Goal: Task Accomplishment & Management: Use online tool/utility

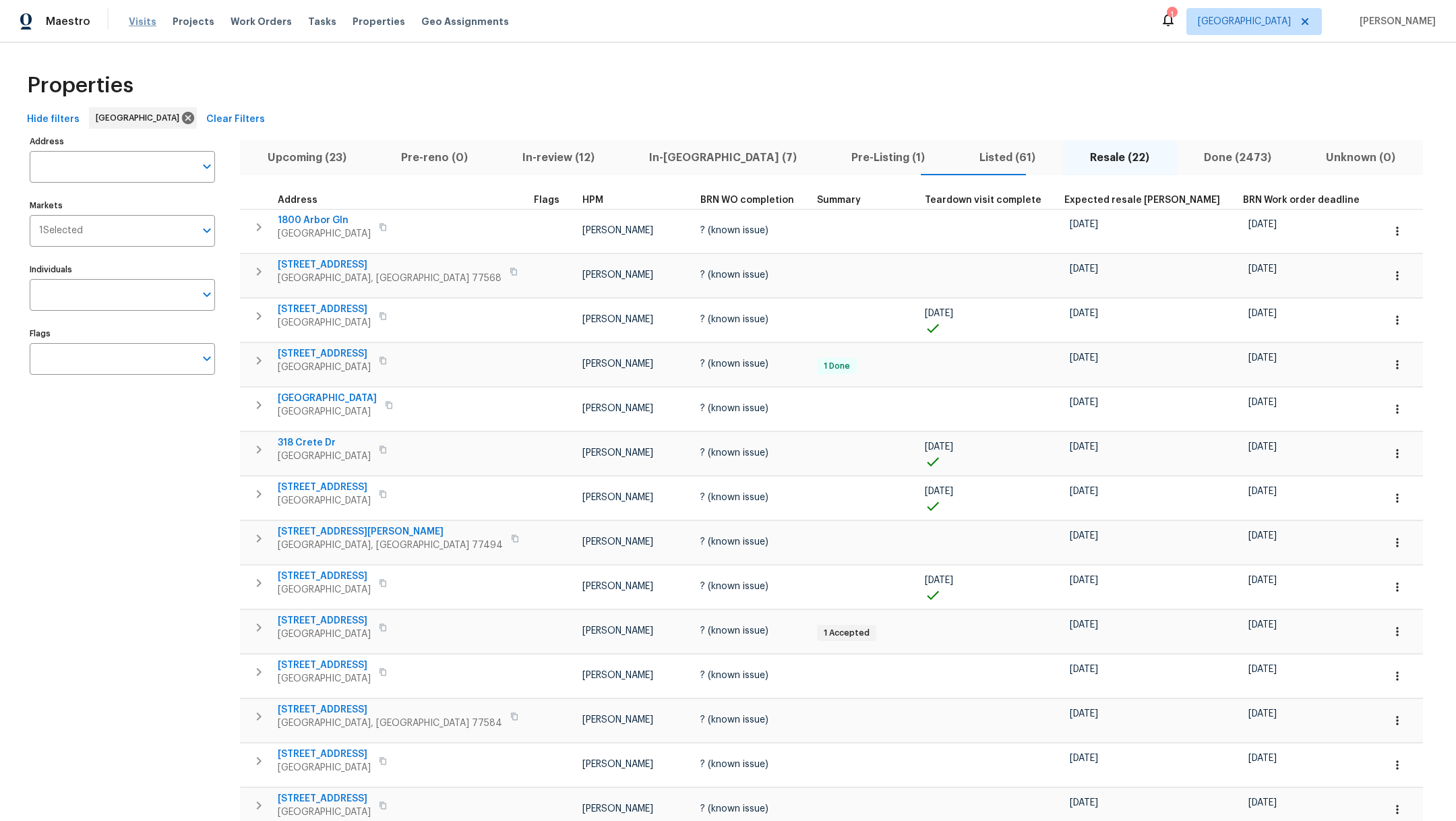
click at [136, 20] on span "Visits" at bounding box center [142, 21] width 28 height 13
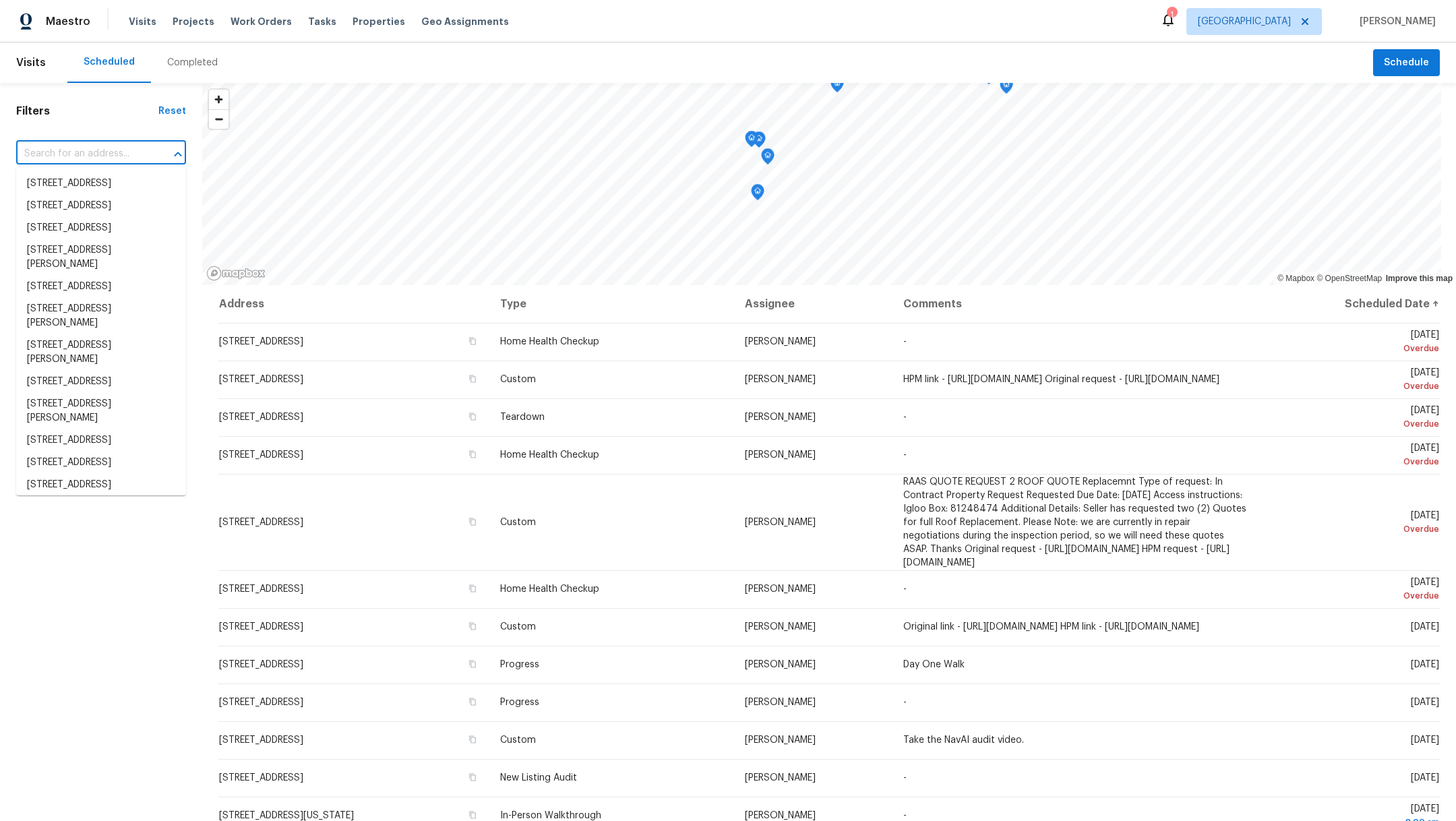
click at [56, 146] on input "text" at bounding box center [82, 154] width 132 height 21
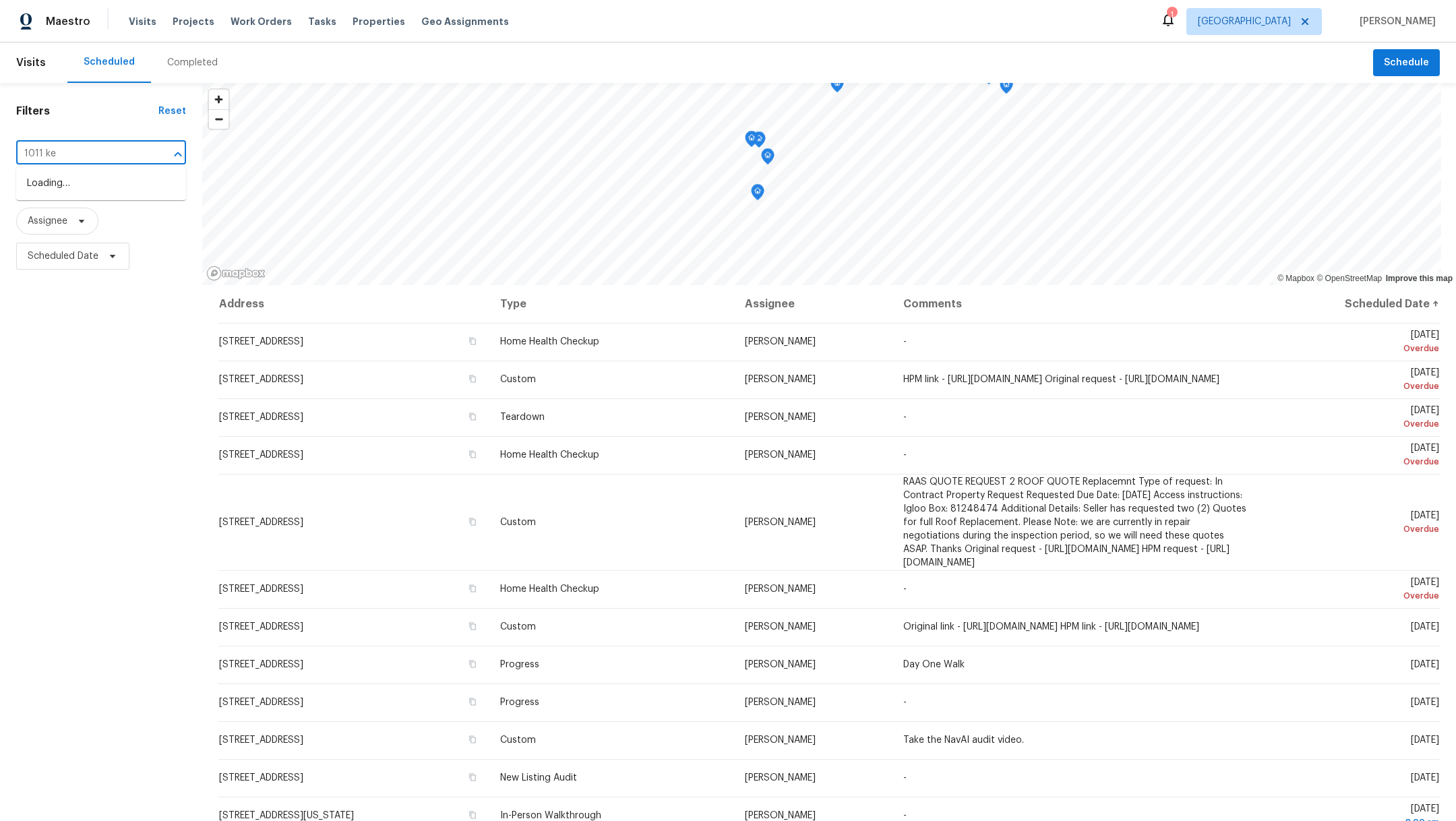
type input "1011 kem"
click at [58, 193] on li "[STREET_ADDRESS]" at bounding box center [101, 183] width 169 height 22
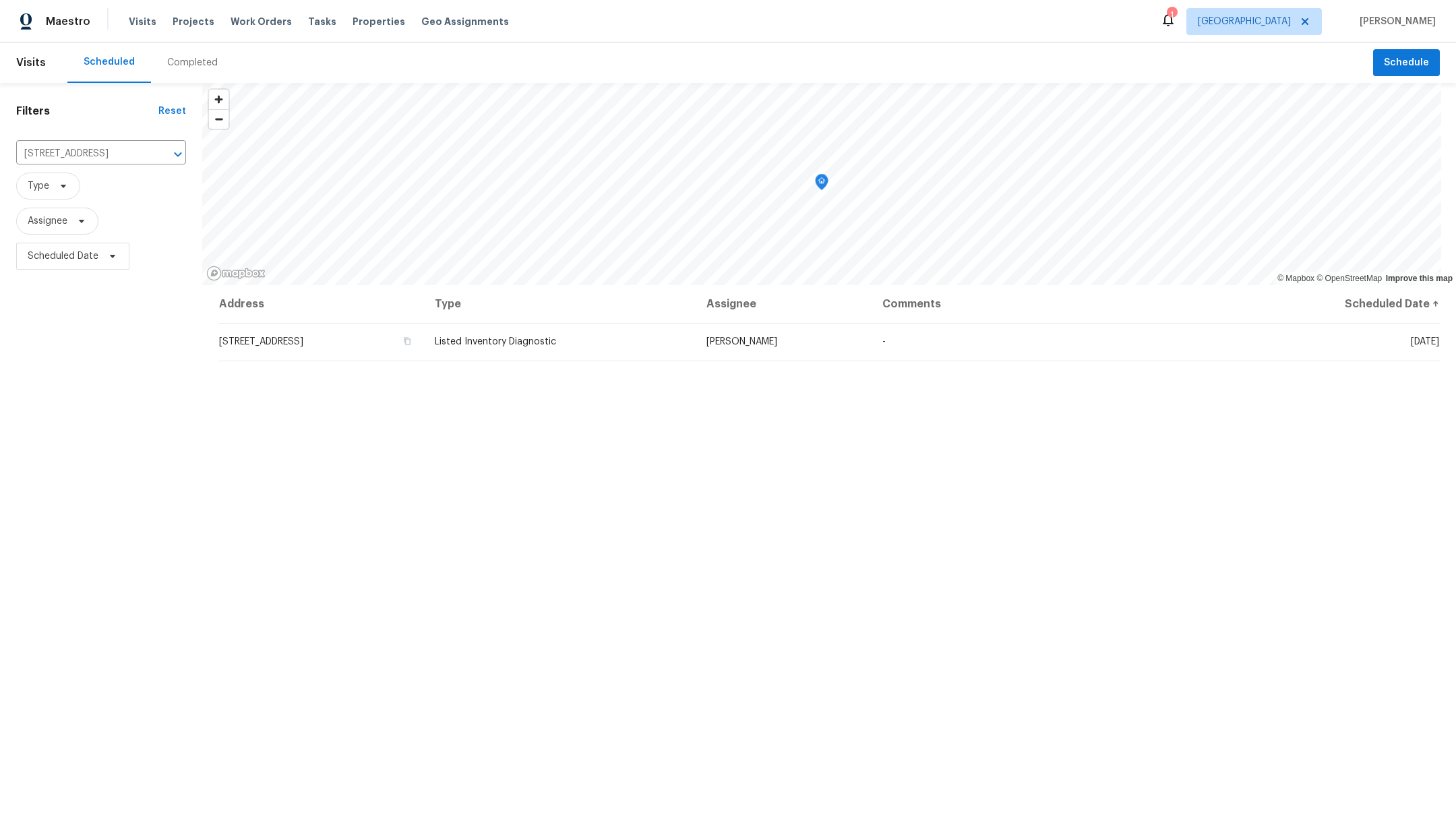
click at [175, 60] on div "Completed" at bounding box center [192, 62] width 51 height 13
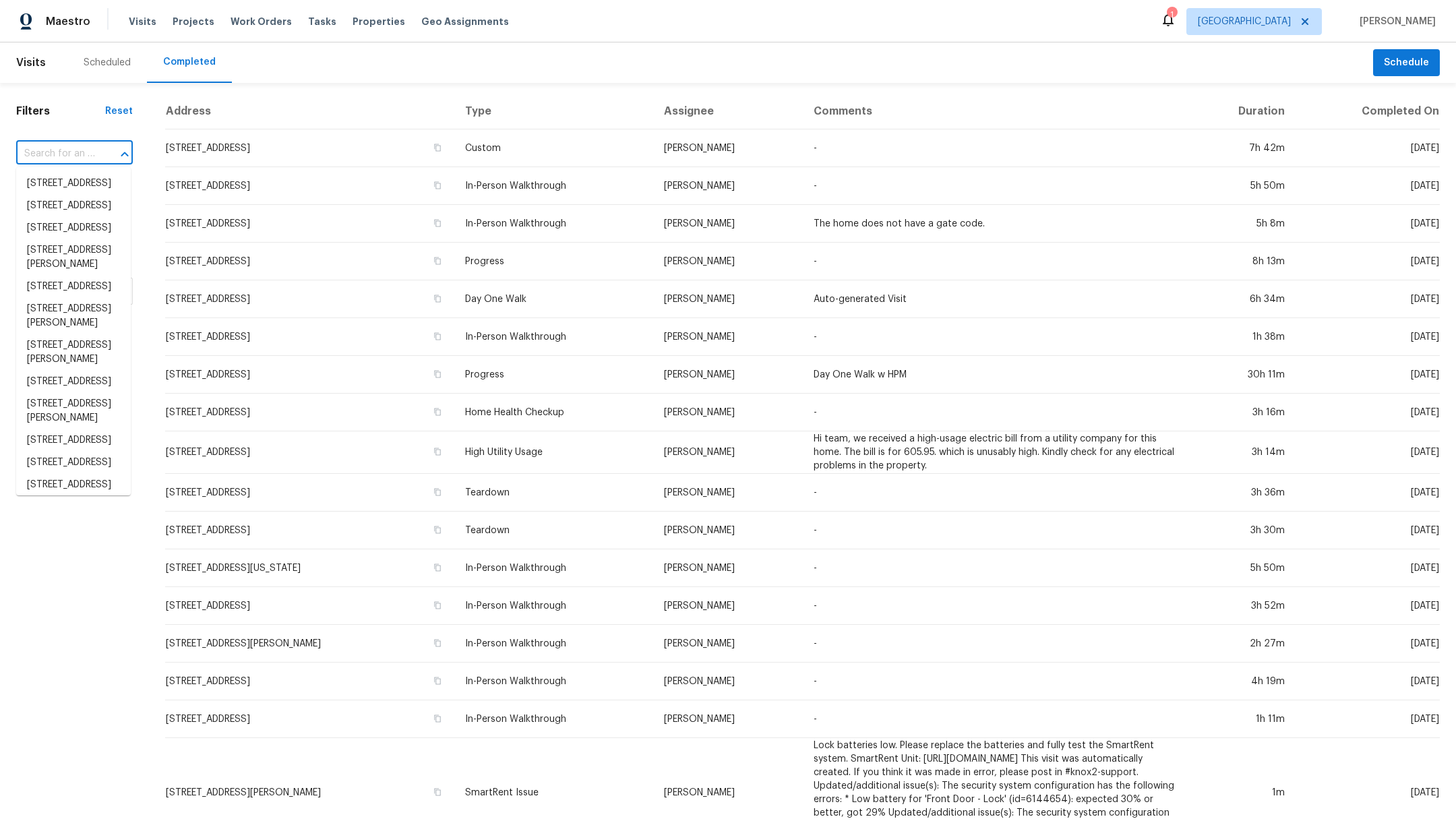
click at [74, 151] on input "text" at bounding box center [56, 154] width 78 height 21
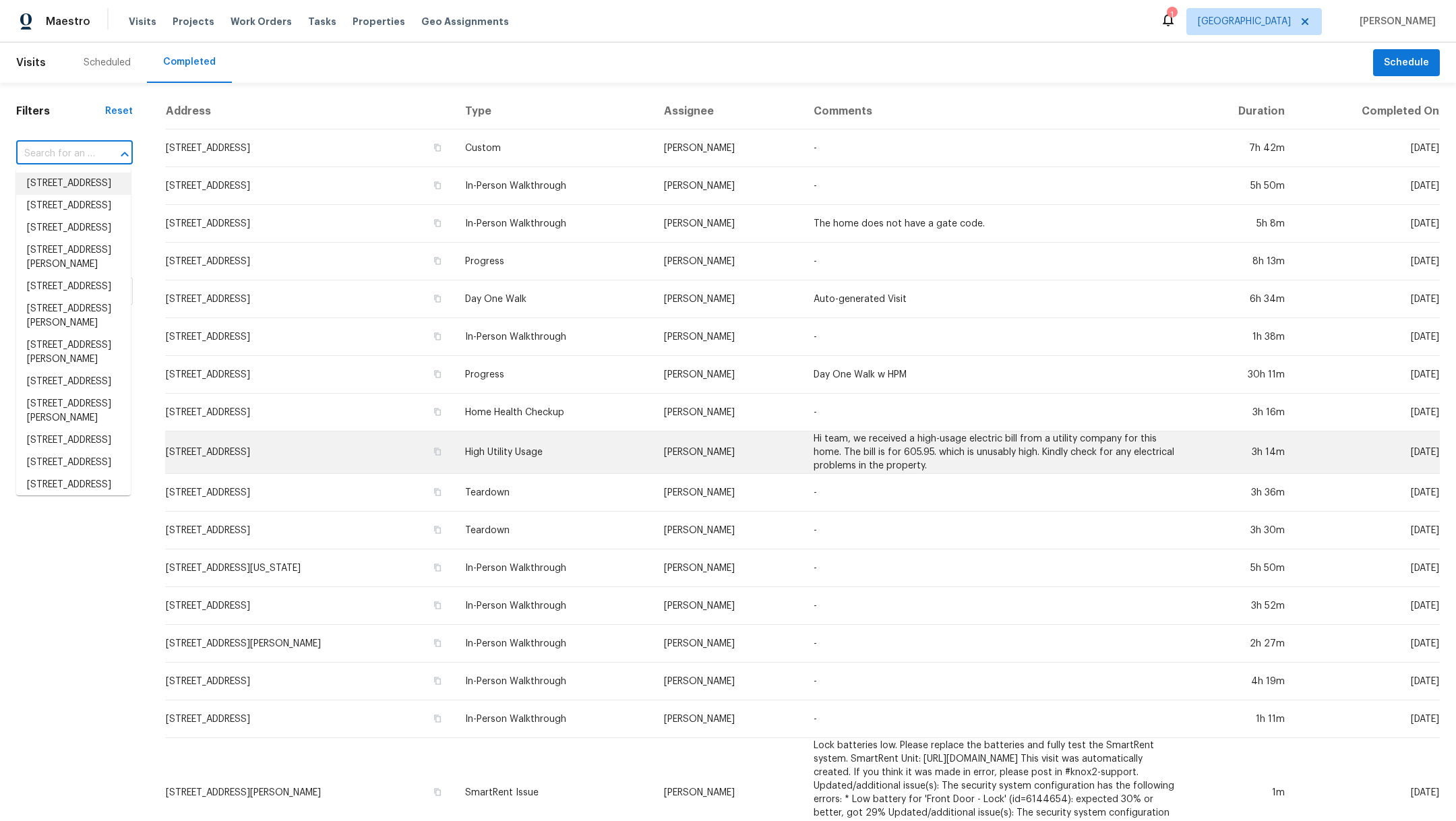
click at [202, 441] on td "[STREET_ADDRESS]" at bounding box center [310, 453] width 289 height 42
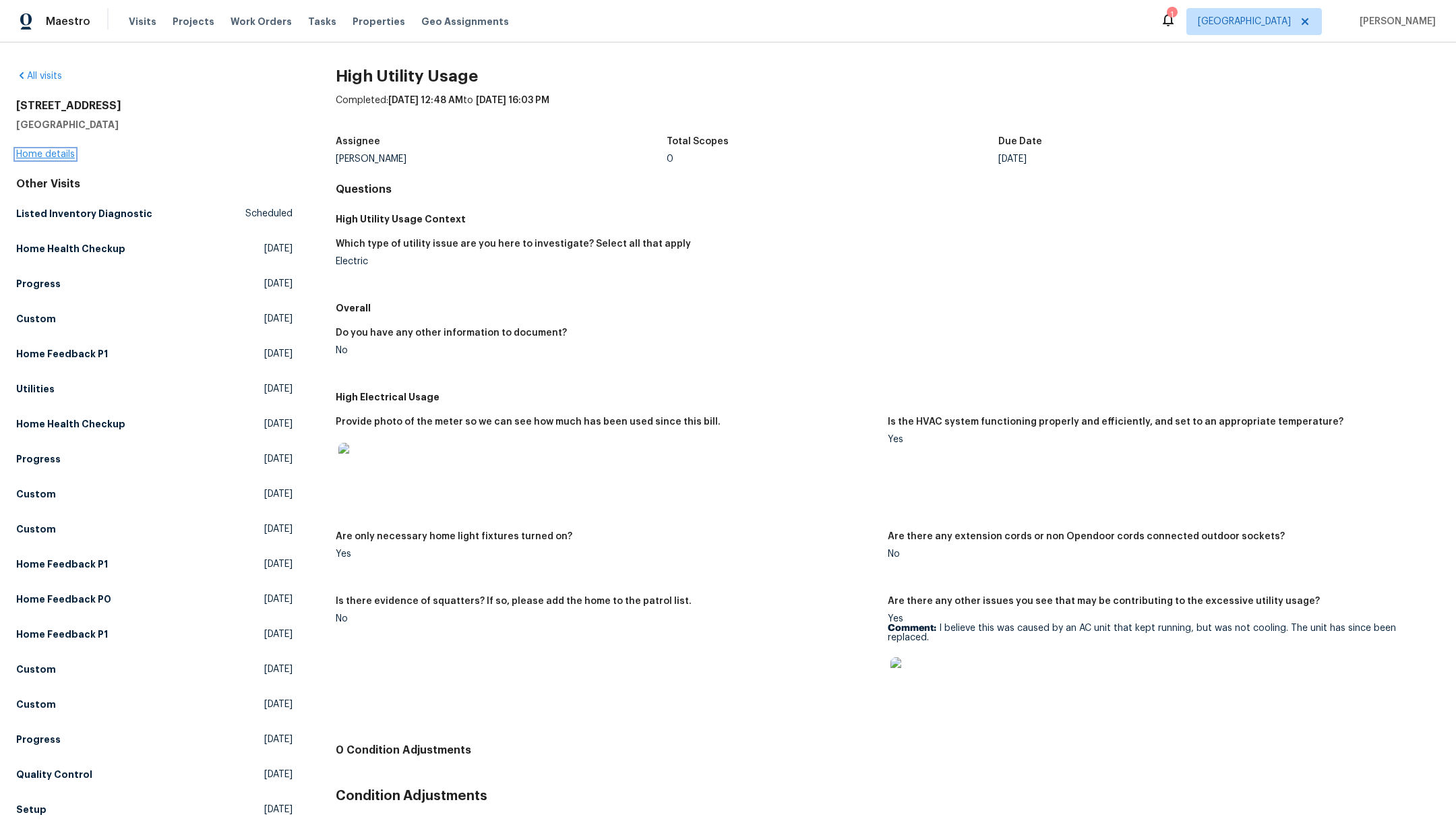
click at [17, 151] on link "Home details" at bounding box center [45, 154] width 58 height 10
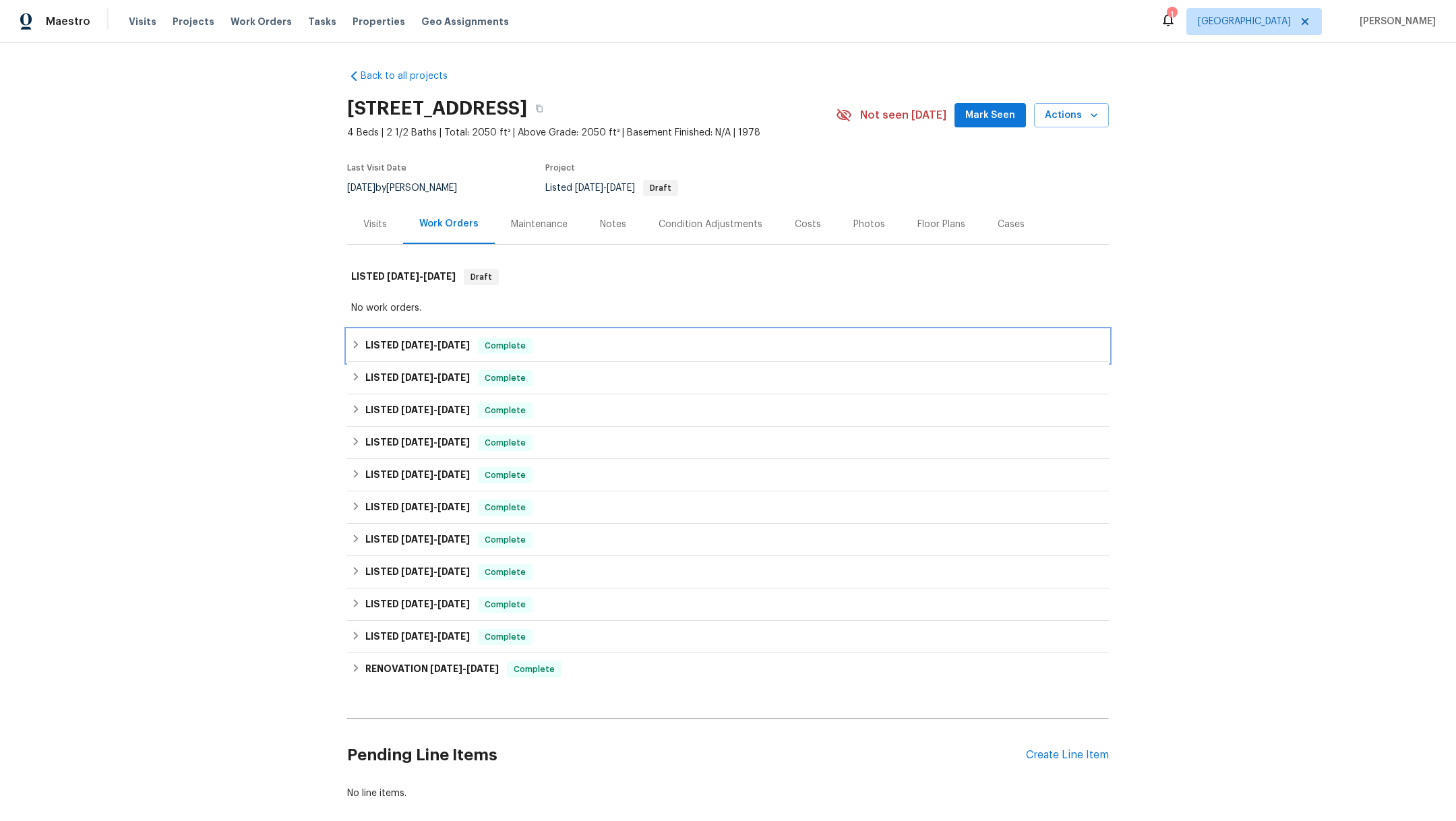
click at [427, 350] on h6 "LISTED [DATE] - [DATE]" at bounding box center [417, 345] width 104 height 16
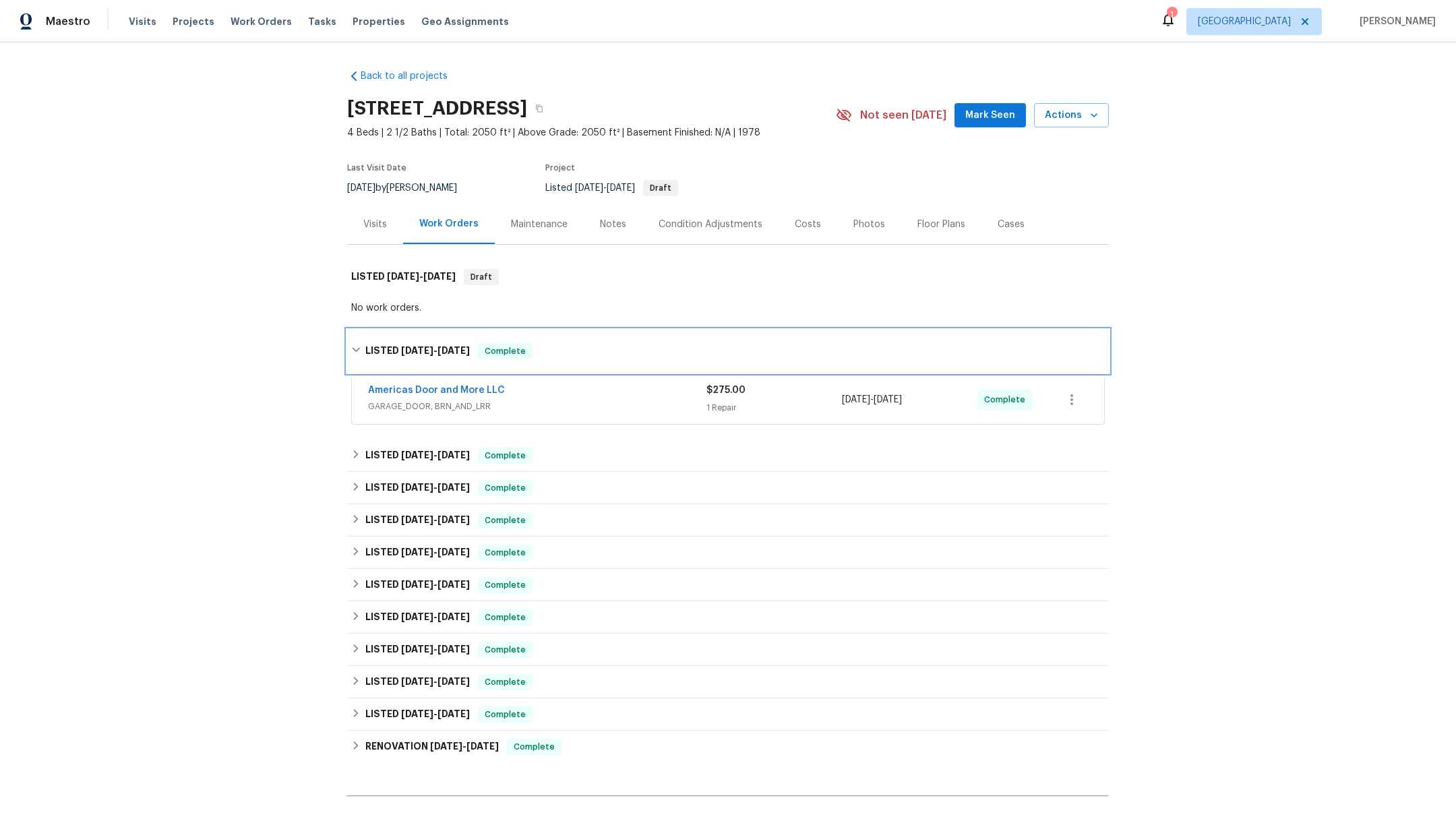
click at [427, 350] on span "[DATE] - [DATE]" at bounding box center [436, 350] width 69 height 10
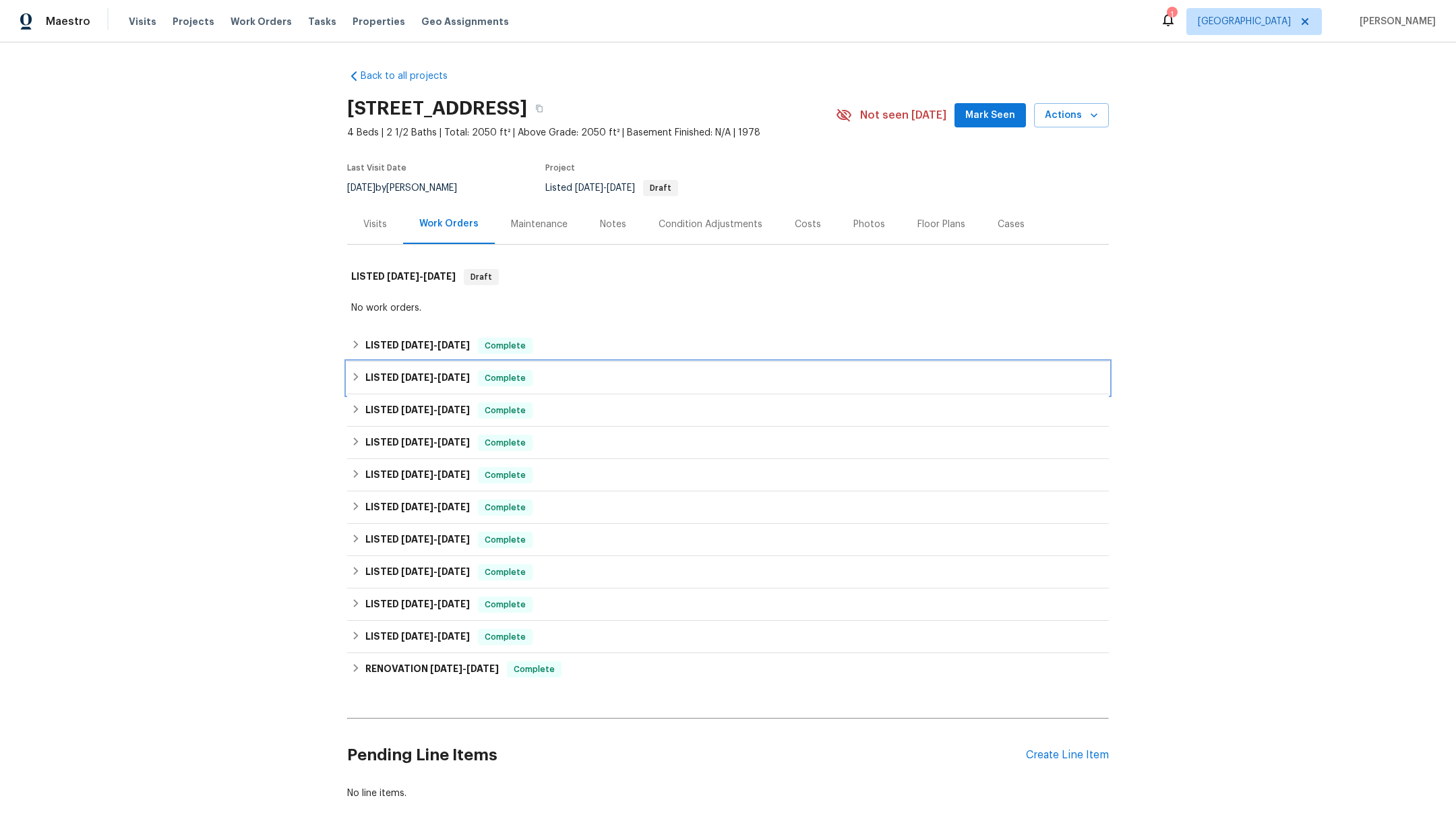
click at [433, 370] on h6 "LISTED [DATE] - [DATE]" at bounding box center [417, 378] width 104 height 16
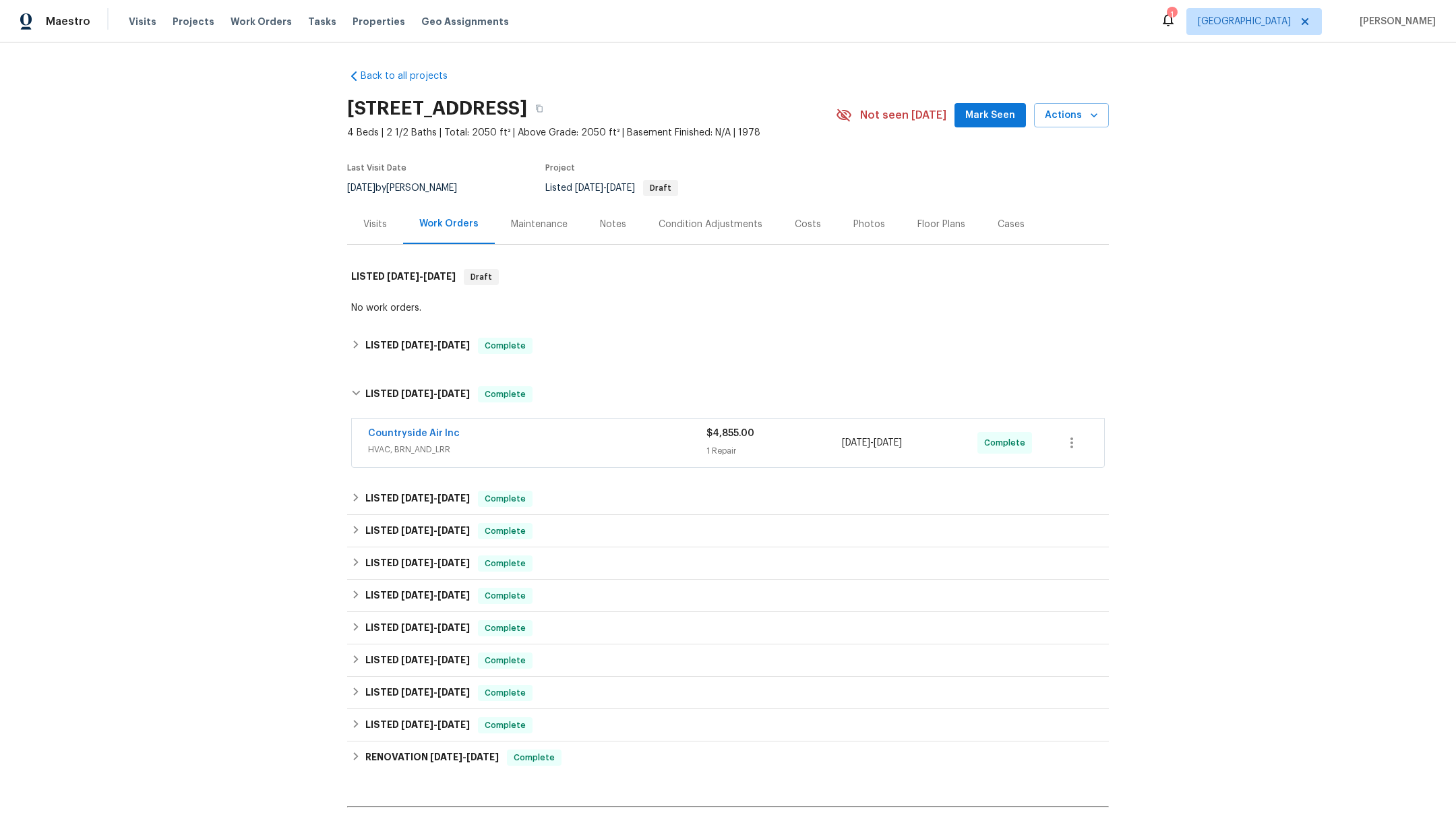
click at [433, 370] on div "Back to all projects [STREET_ADDRESS] 4 Beds | 2 1/2 Baths | Total: 2050 ft² | …" at bounding box center [728, 478] width 762 height 840
click at [437, 390] on span "[DATE]" at bounding box center [454, 393] width 33 height 10
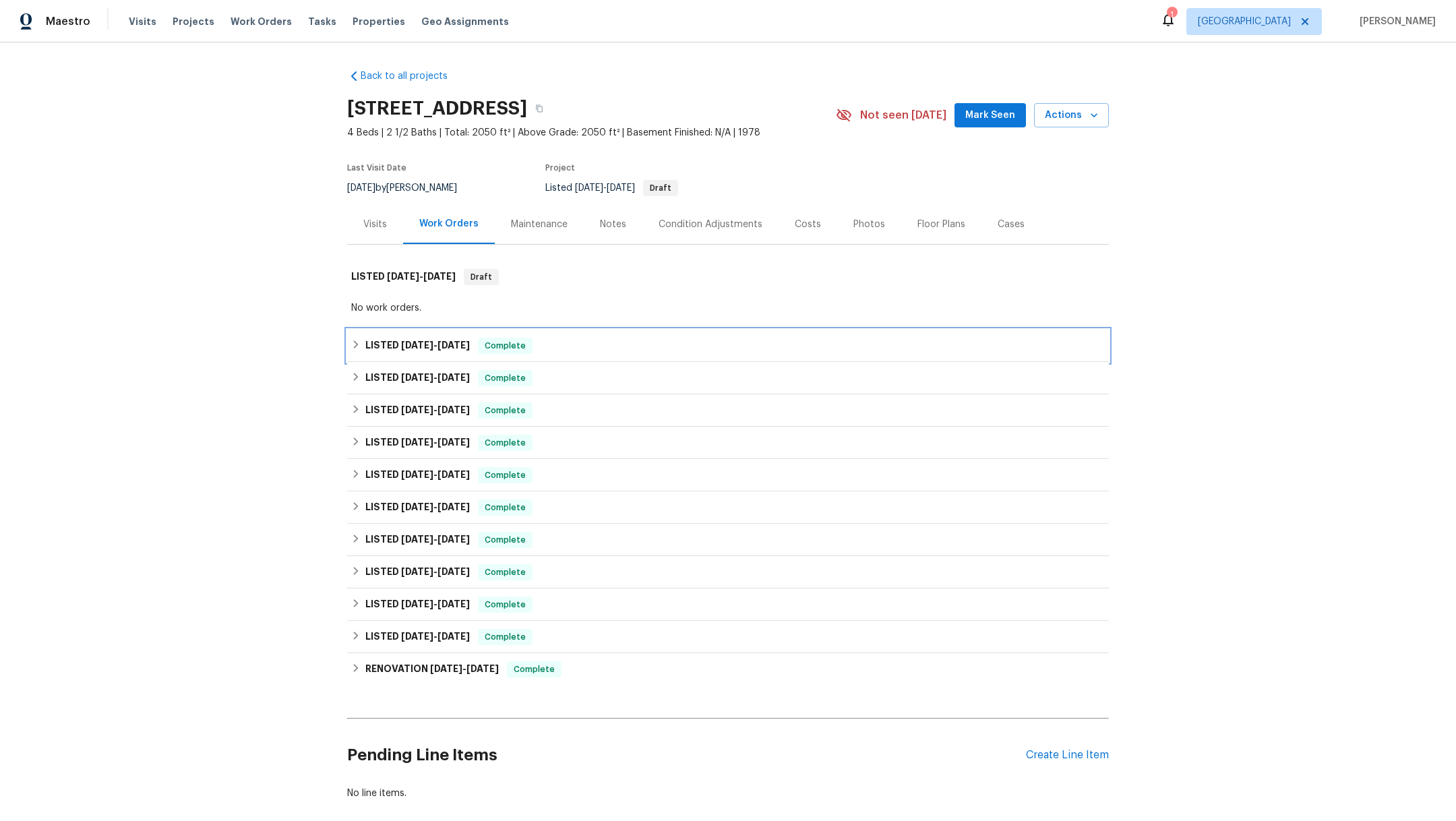
click at [423, 342] on span "[DATE]" at bounding box center [417, 345] width 33 height 10
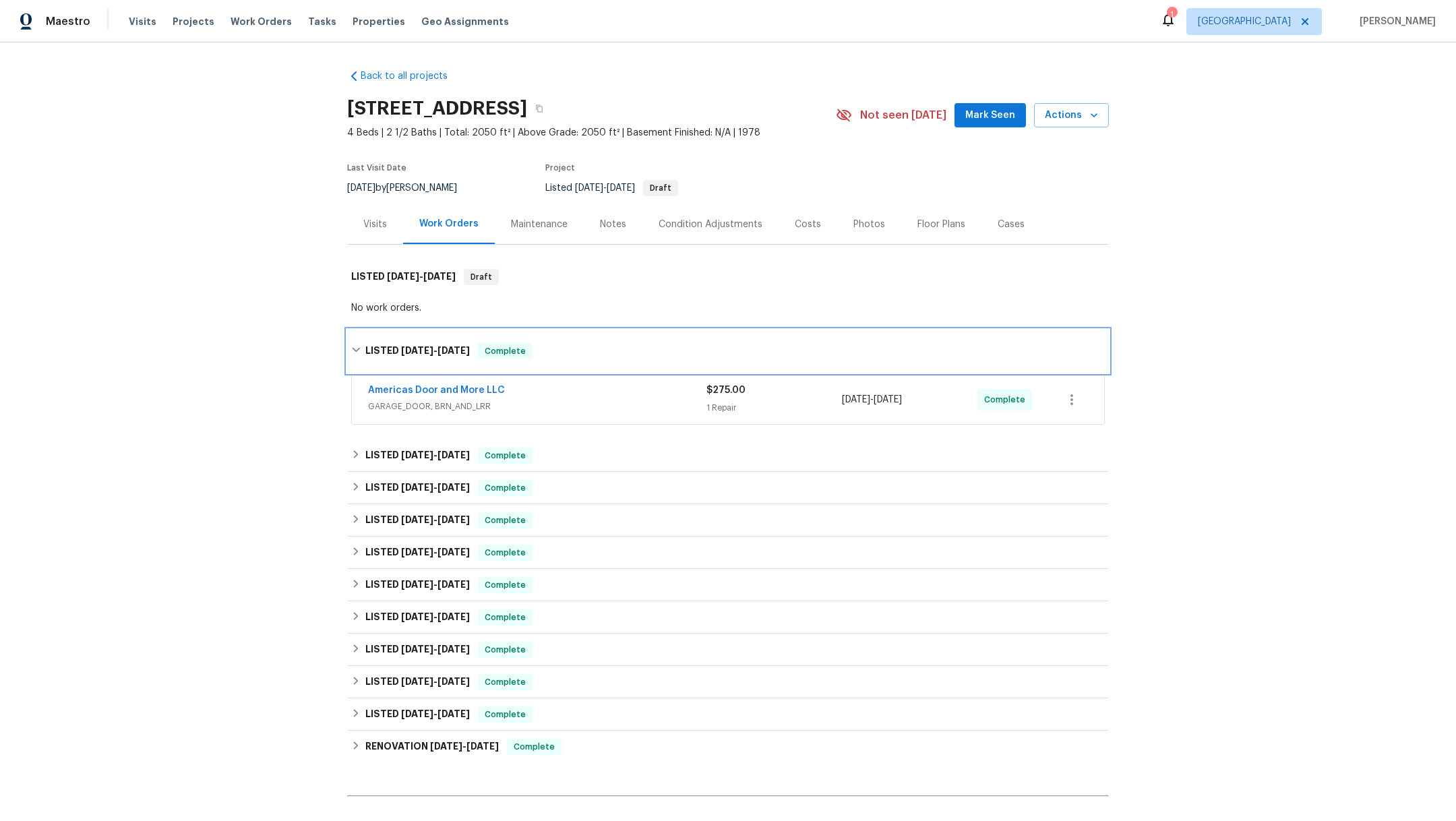
click at [423, 342] on div "LISTED [DATE] - [DATE] Complete" at bounding box center [728, 350] width 762 height 43
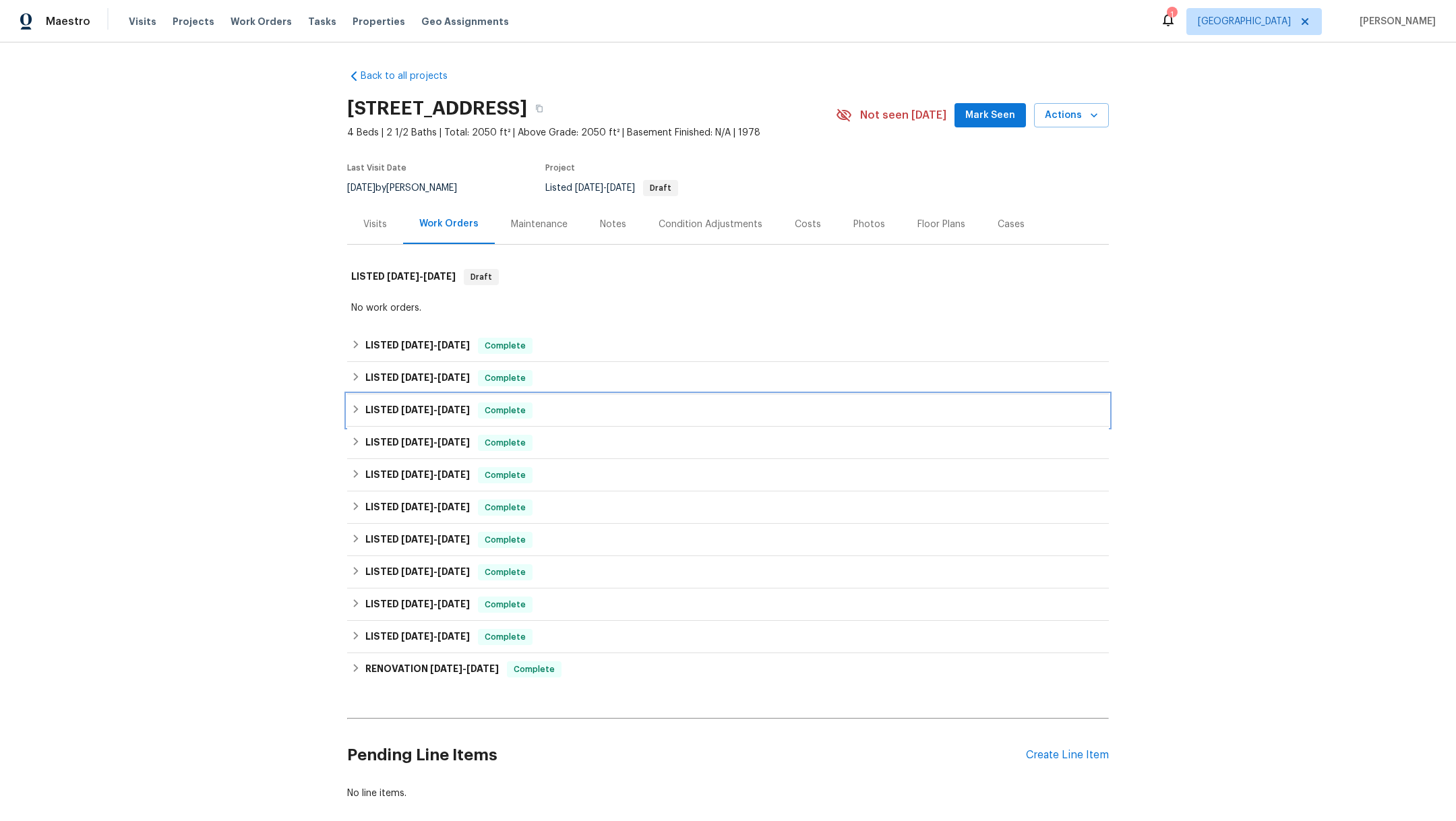
click at [423, 407] on span "[DATE]" at bounding box center [417, 410] width 33 height 10
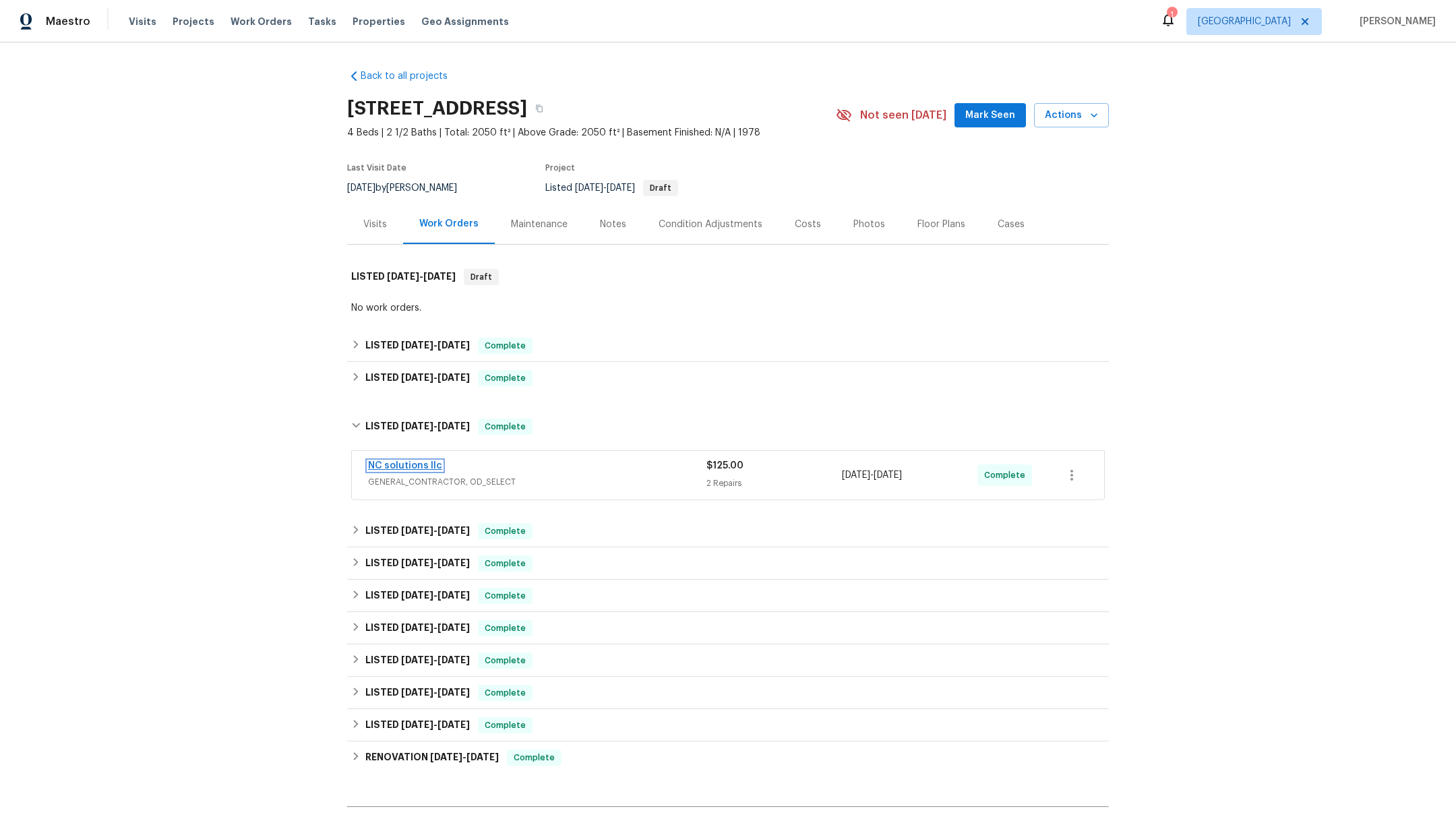
click at [413, 463] on link "NC solutions llc" at bounding box center [404, 466] width 74 height 10
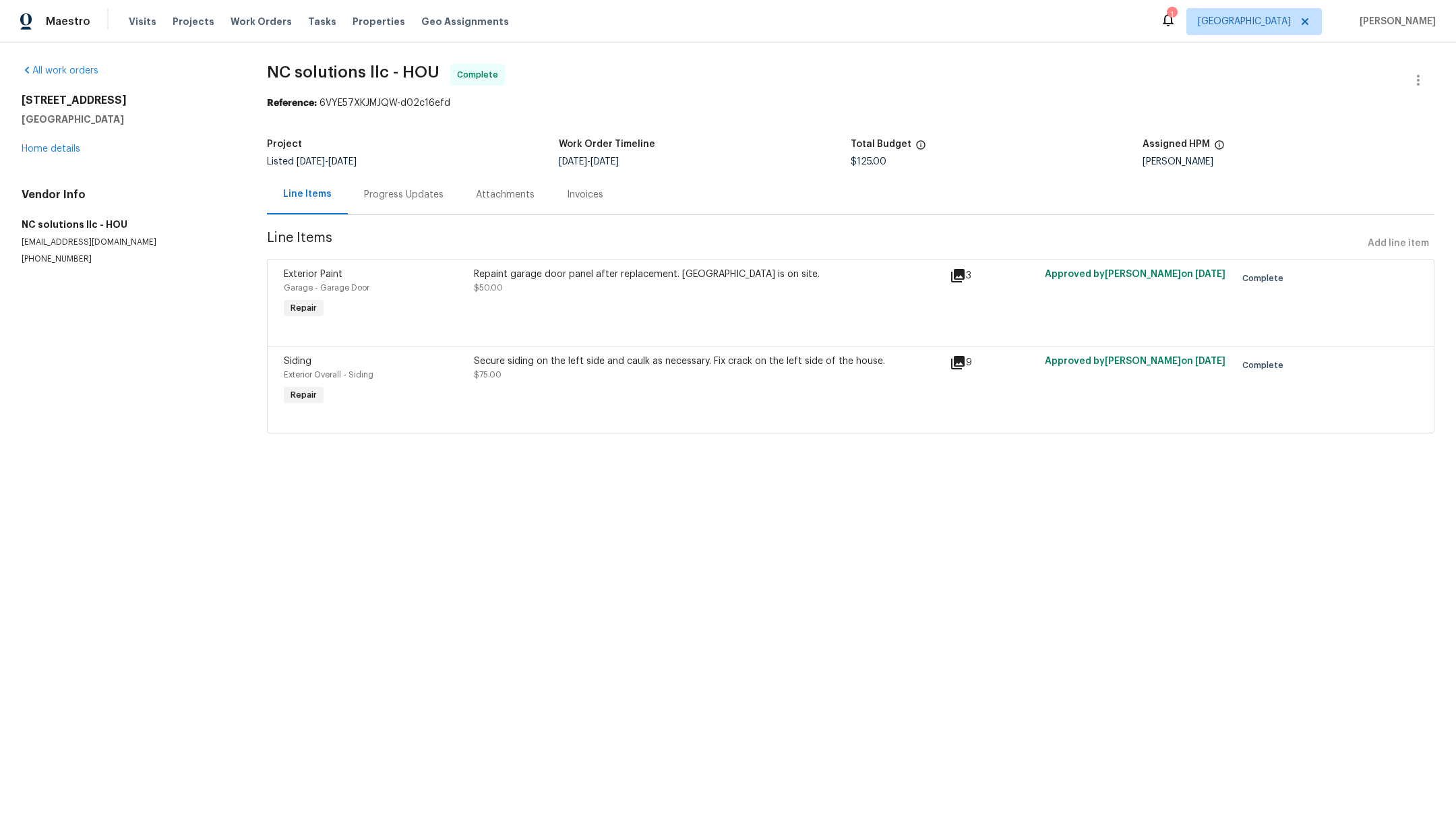
click at [666, 295] on div "Repaint garage door panel after replacement. [GEOGRAPHIC_DATA] is on site. $50.…" at bounding box center [707, 294] width 476 height 62
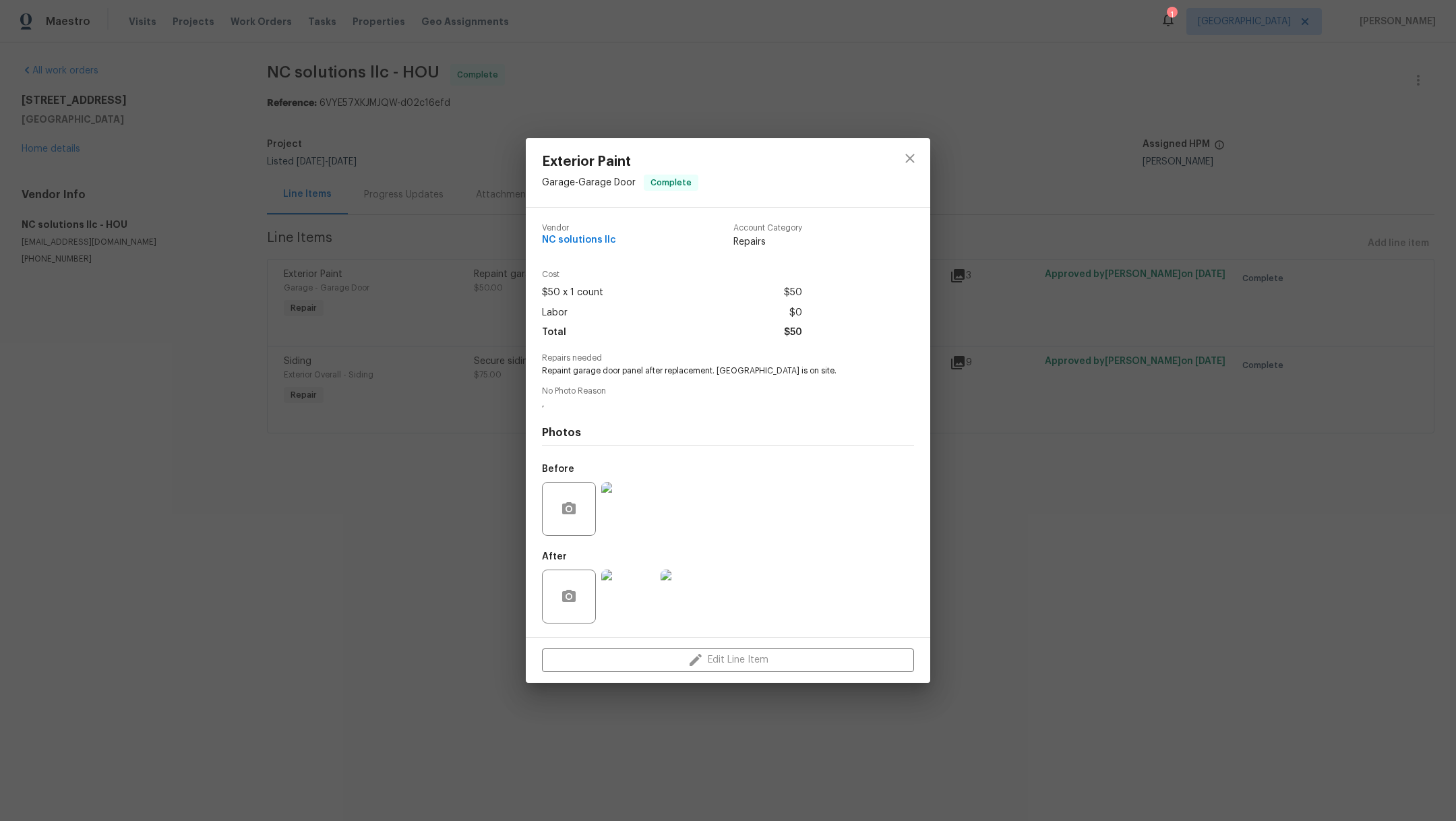
click at [630, 600] on img at bounding box center [628, 596] width 54 height 54
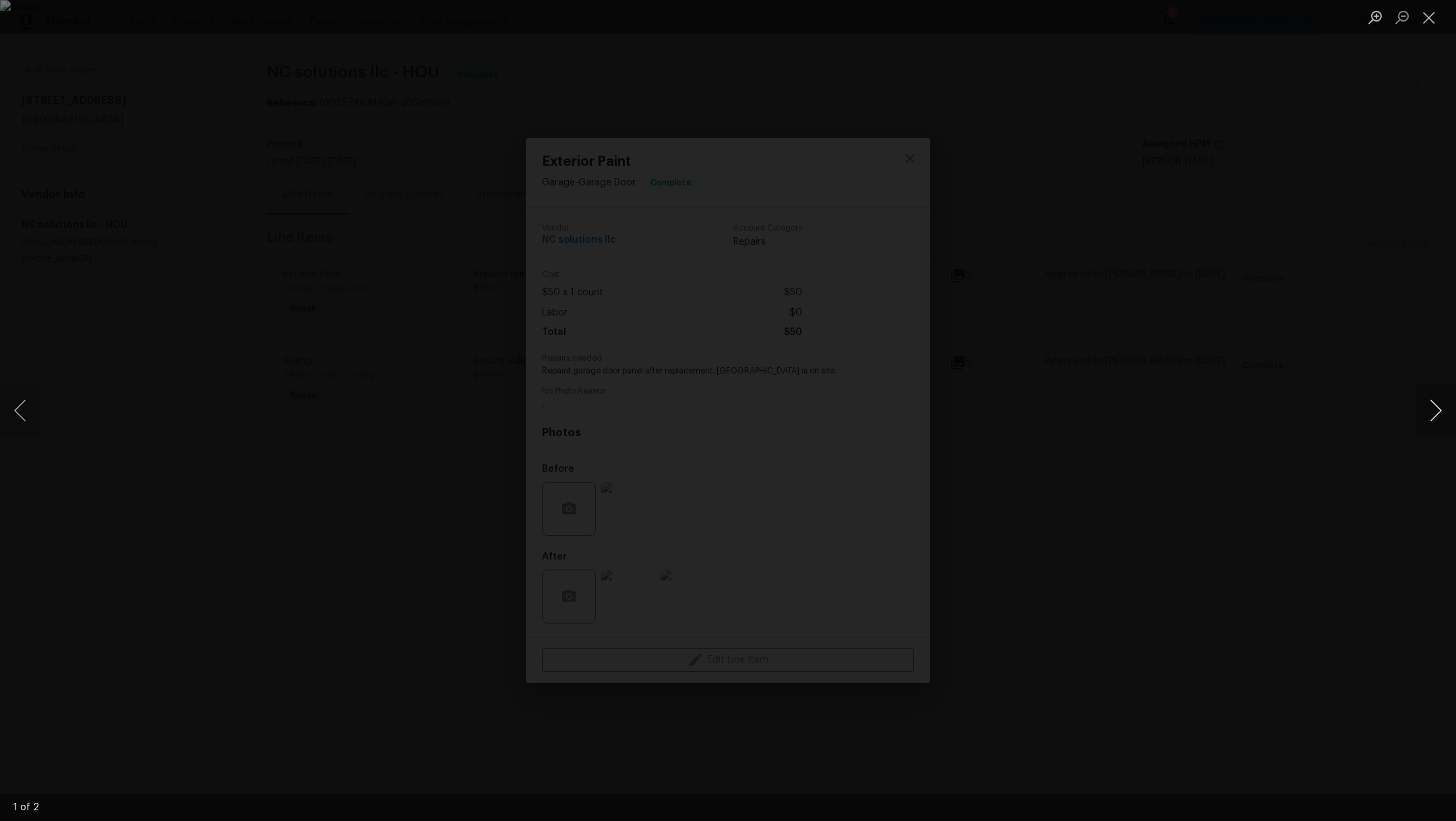
click at [1443, 411] on button "Next image" at bounding box center [1436, 410] width 40 height 54
click at [1441, 17] on button "Close lightbox" at bounding box center [1429, 17] width 27 height 24
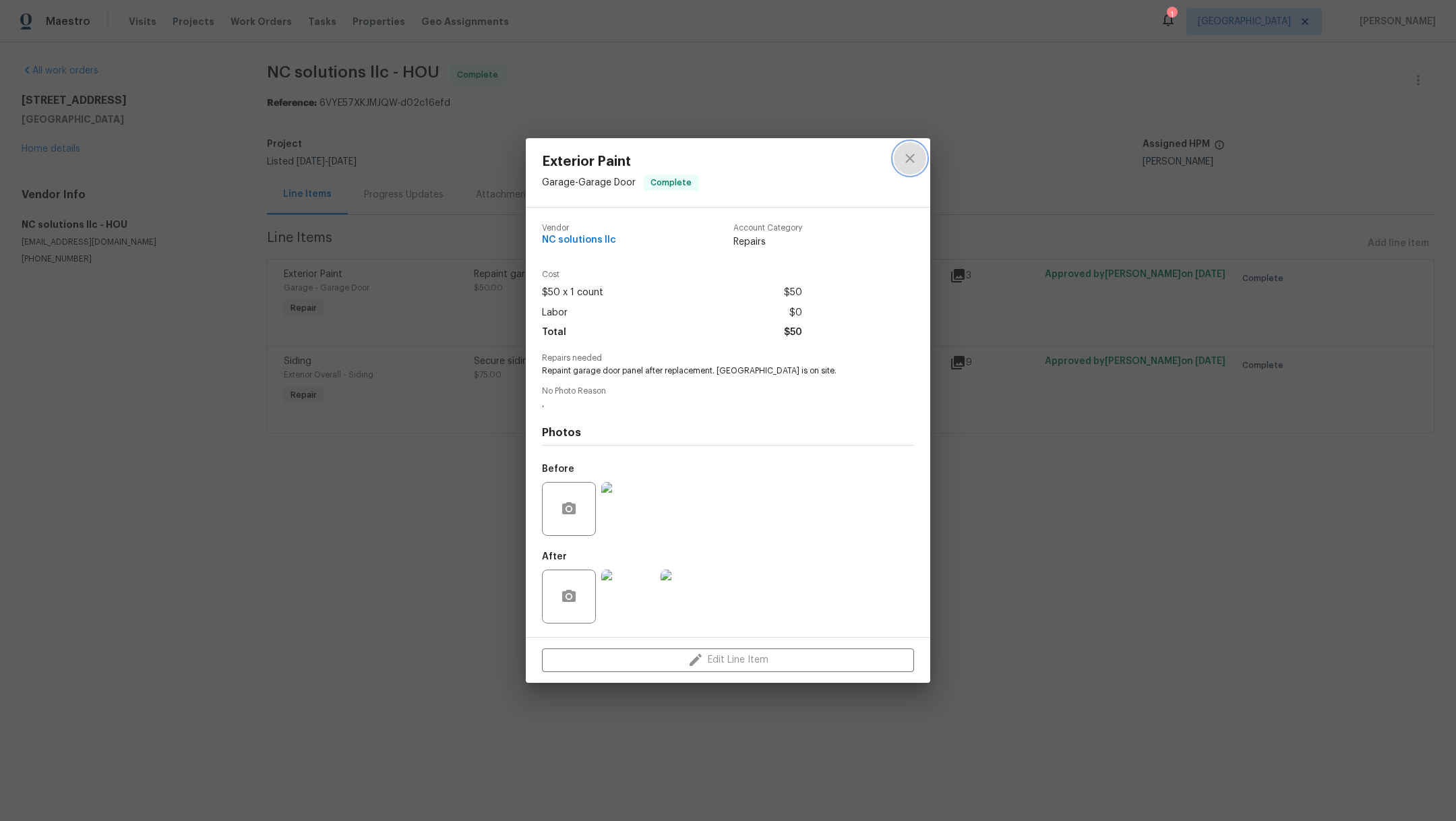
click at [912, 161] on icon "close" at bounding box center [909, 158] width 9 height 9
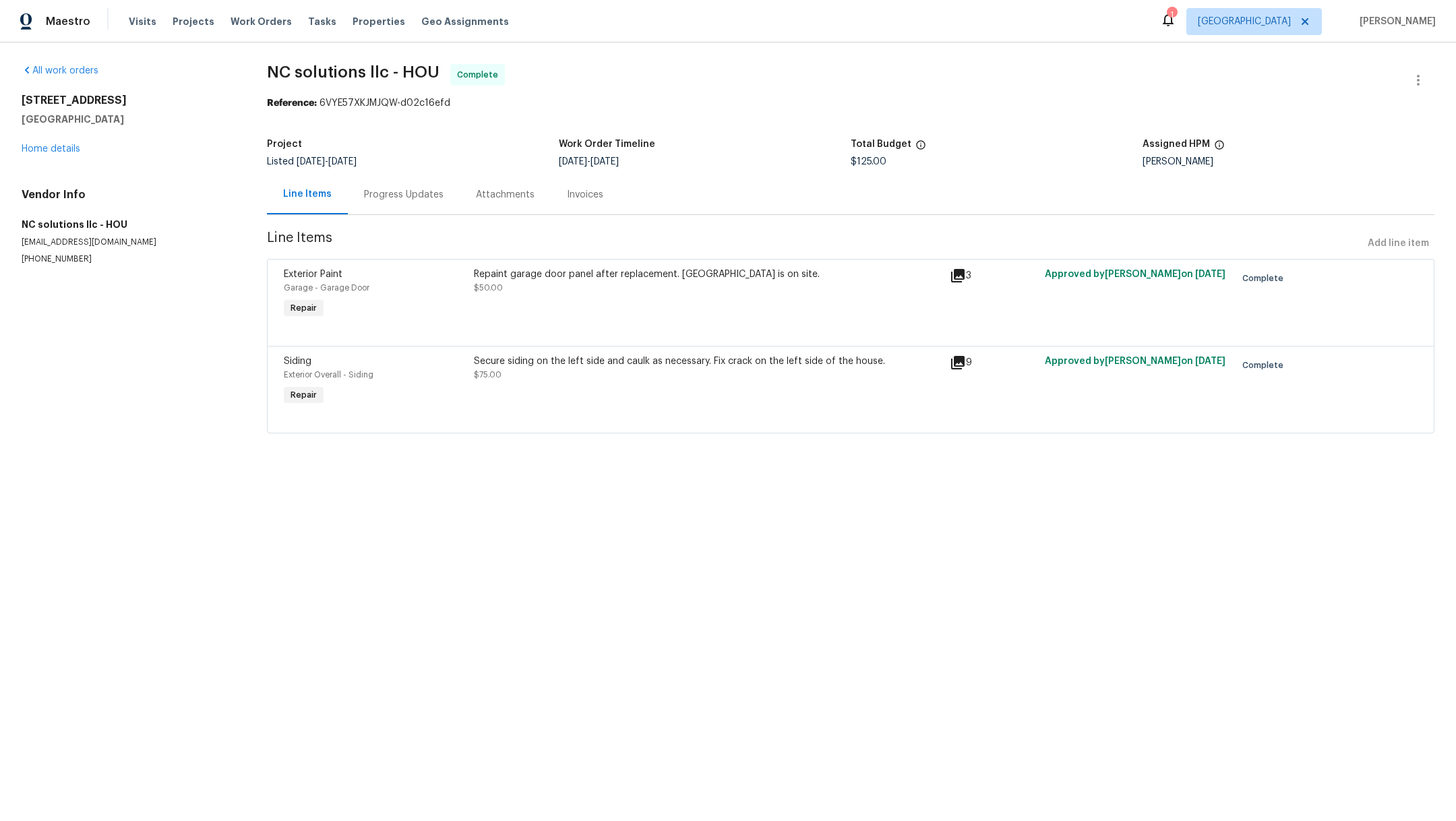
click at [560, 371] on div "Secure siding on the left side and caulk as necessary. Fix crack on the left si…" at bounding box center [707, 367] width 468 height 27
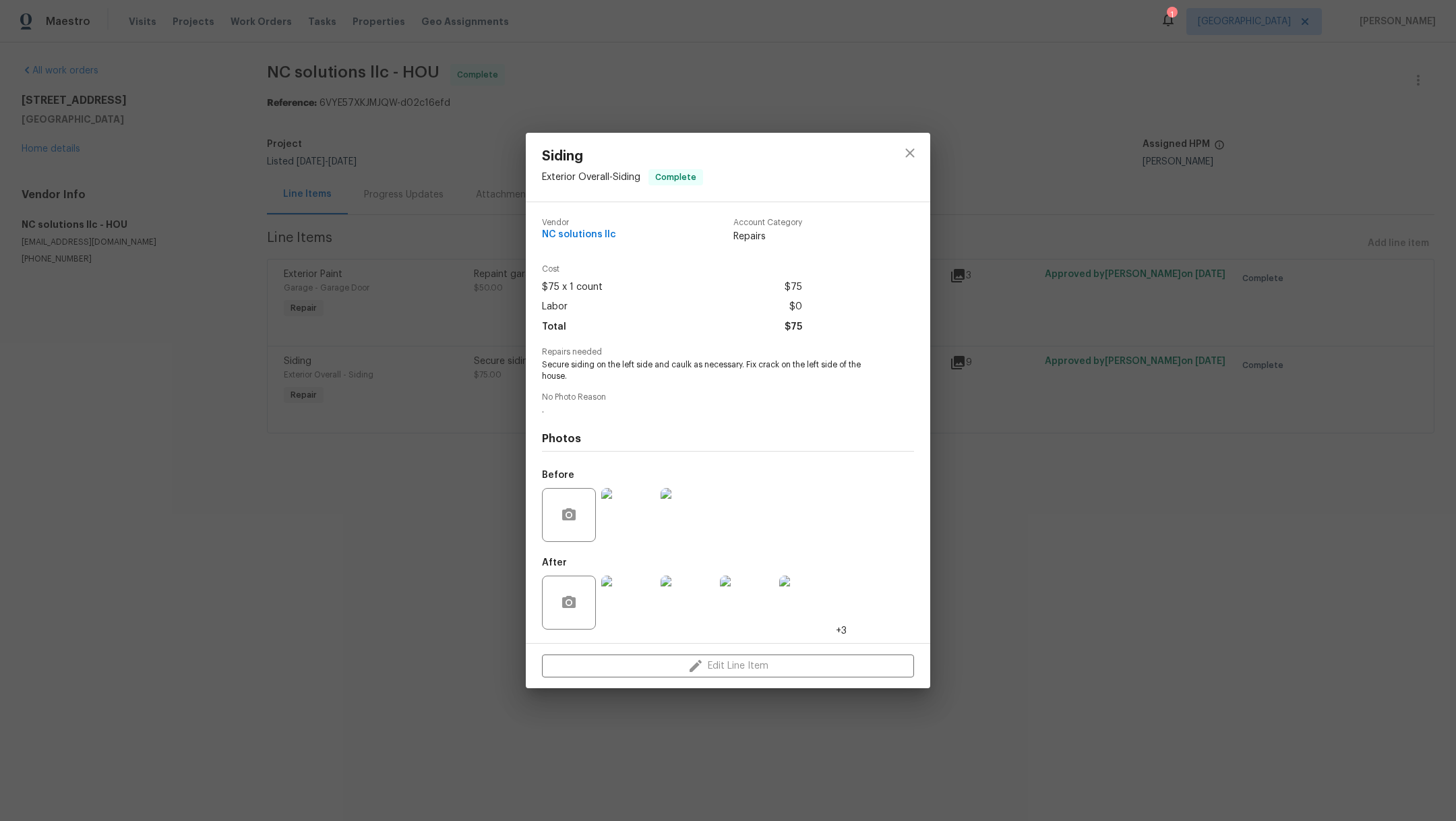
click at [625, 605] on img at bounding box center [628, 602] width 54 height 54
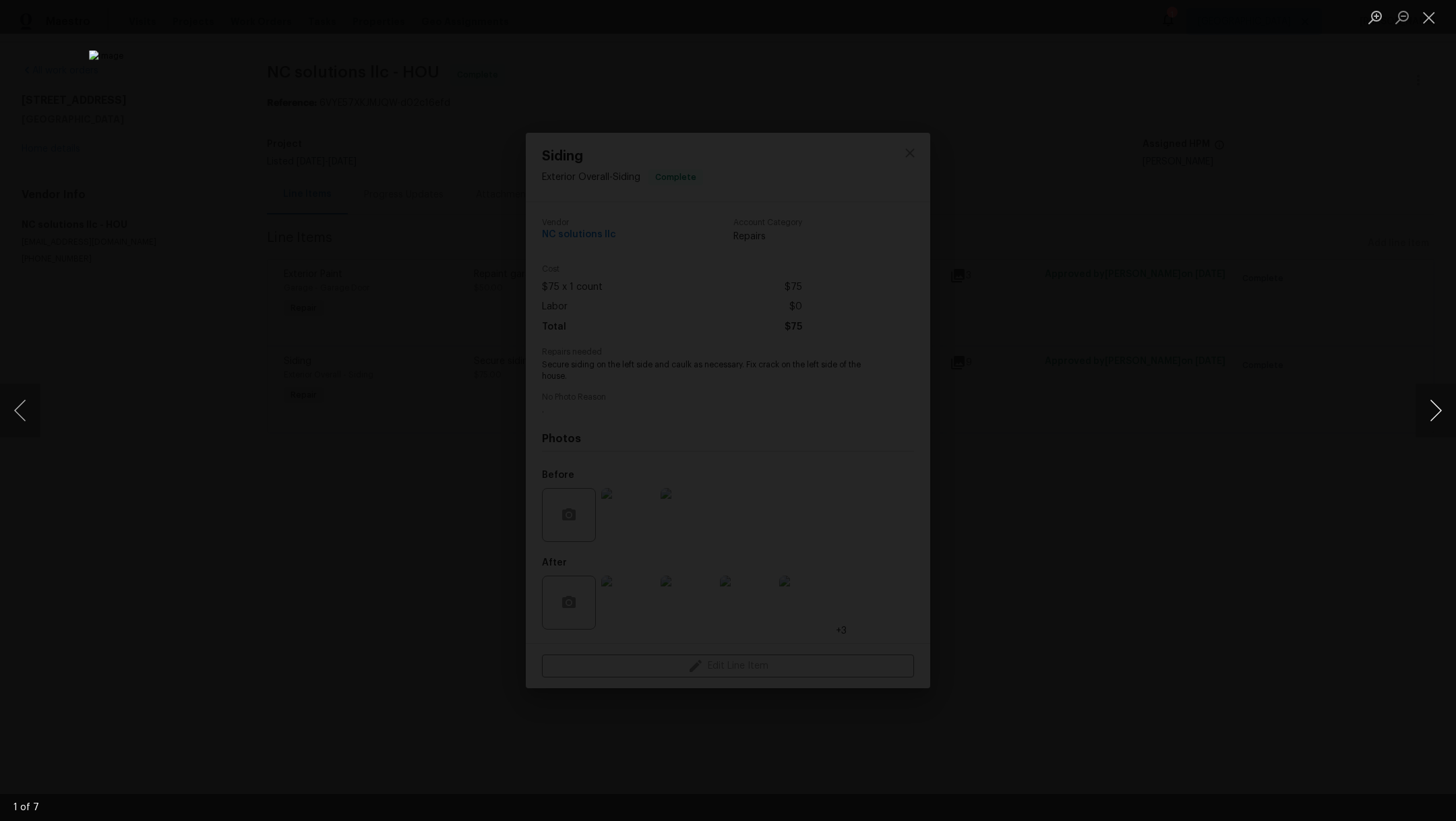
click at [1437, 407] on button "Next image" at bounding box center [1436, 410] width 40 height 54
click at [1434, 22] on button "Close lightbox" at bounding box center [1429, 17] width 27 height 24
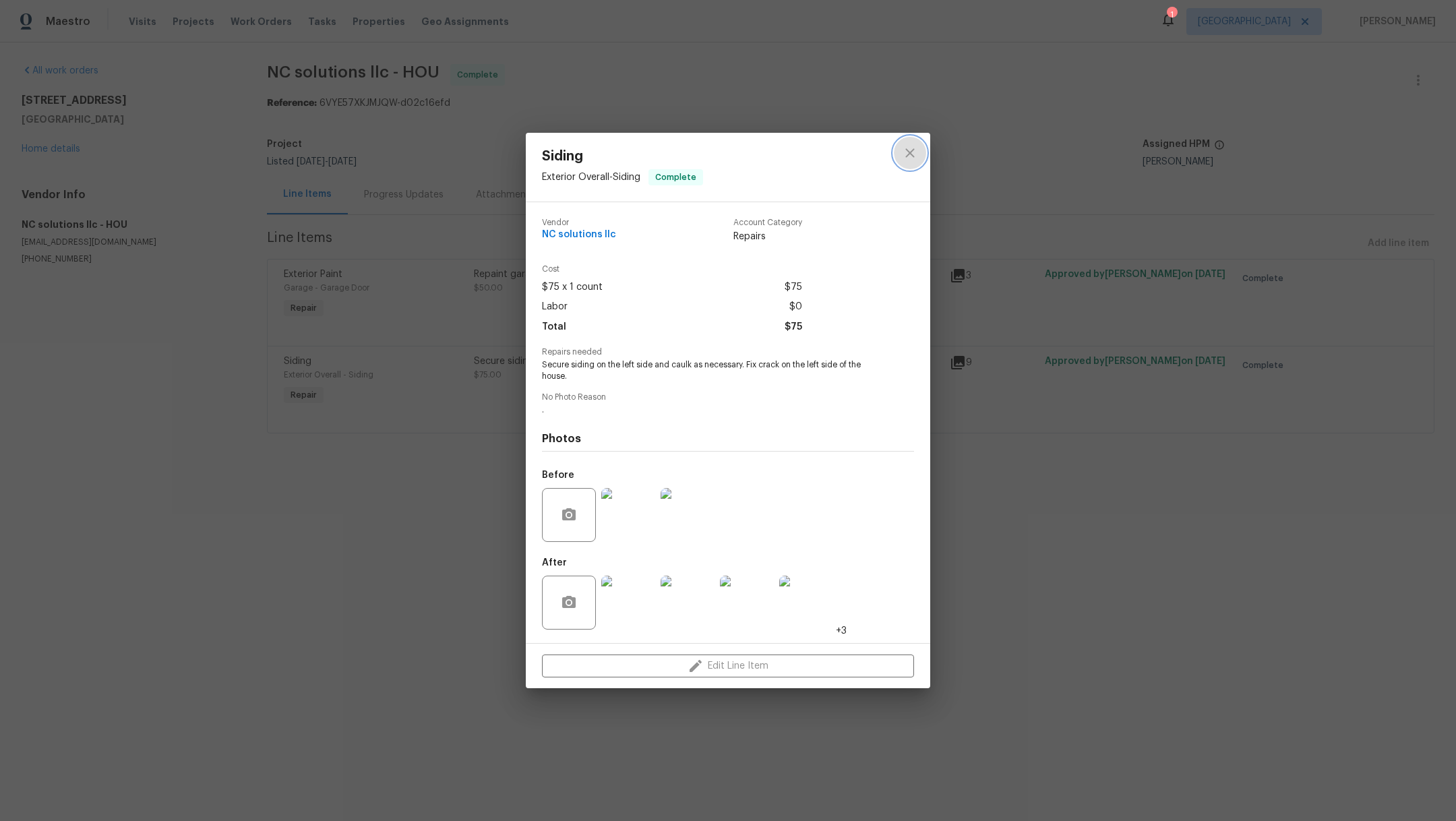
click at [908, 152] on icon "close" at bounding box center [909, 152] width 16 height 16
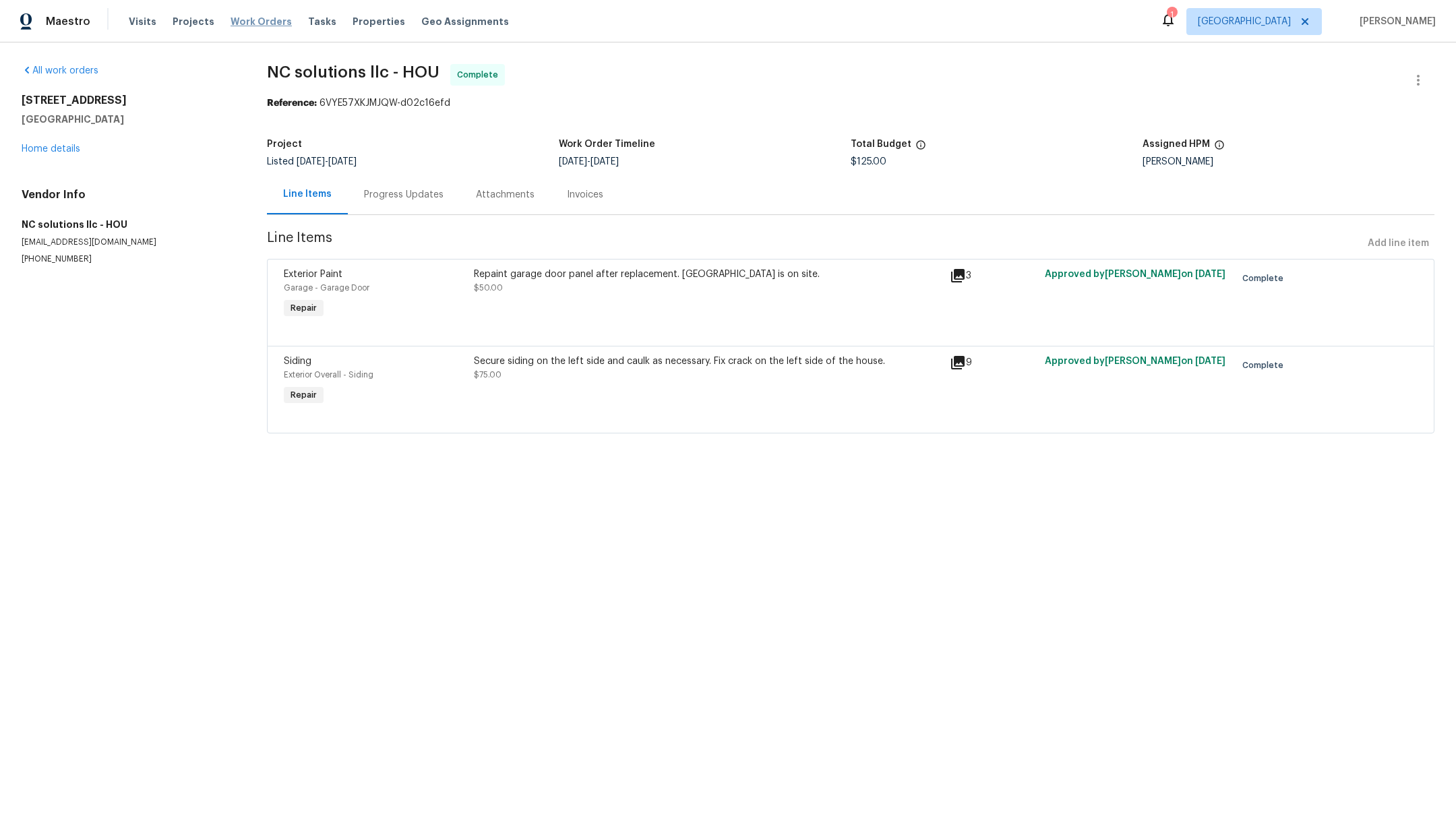
click at [265, 21] on span "Work Orders" at bounding box center [261, 21] width 61 height 13
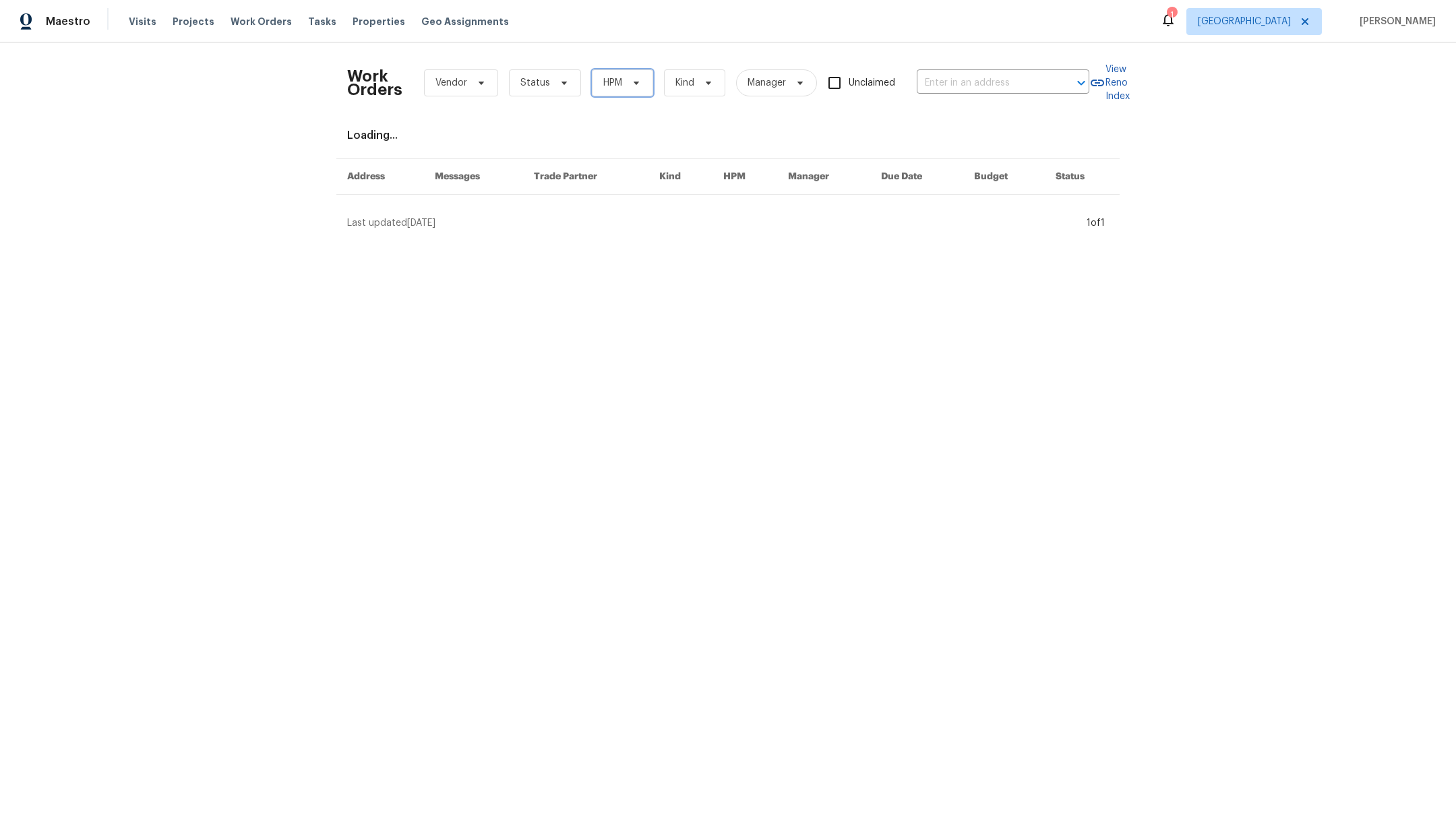
click at [603, 88] on span "HPM" at bounding box center [613, 83] width 19 height 13
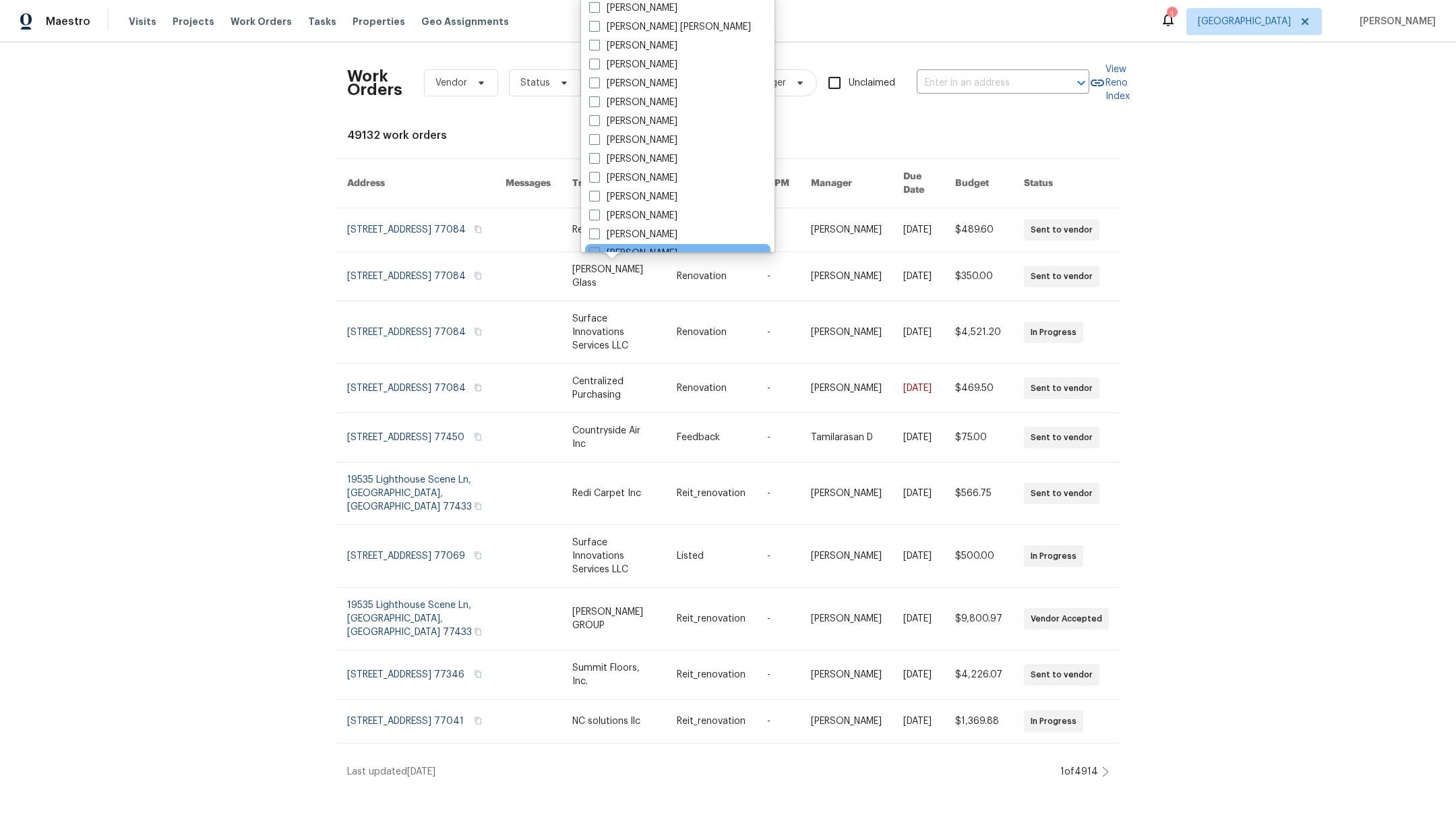
click at [596, 248] on span at bounding box center [594, 252] width 11 height 11
click at [596, 248] on input "[PERSON_NAME]" at bounding box center [593, 251] width 9 height 9
checkbox input "true"
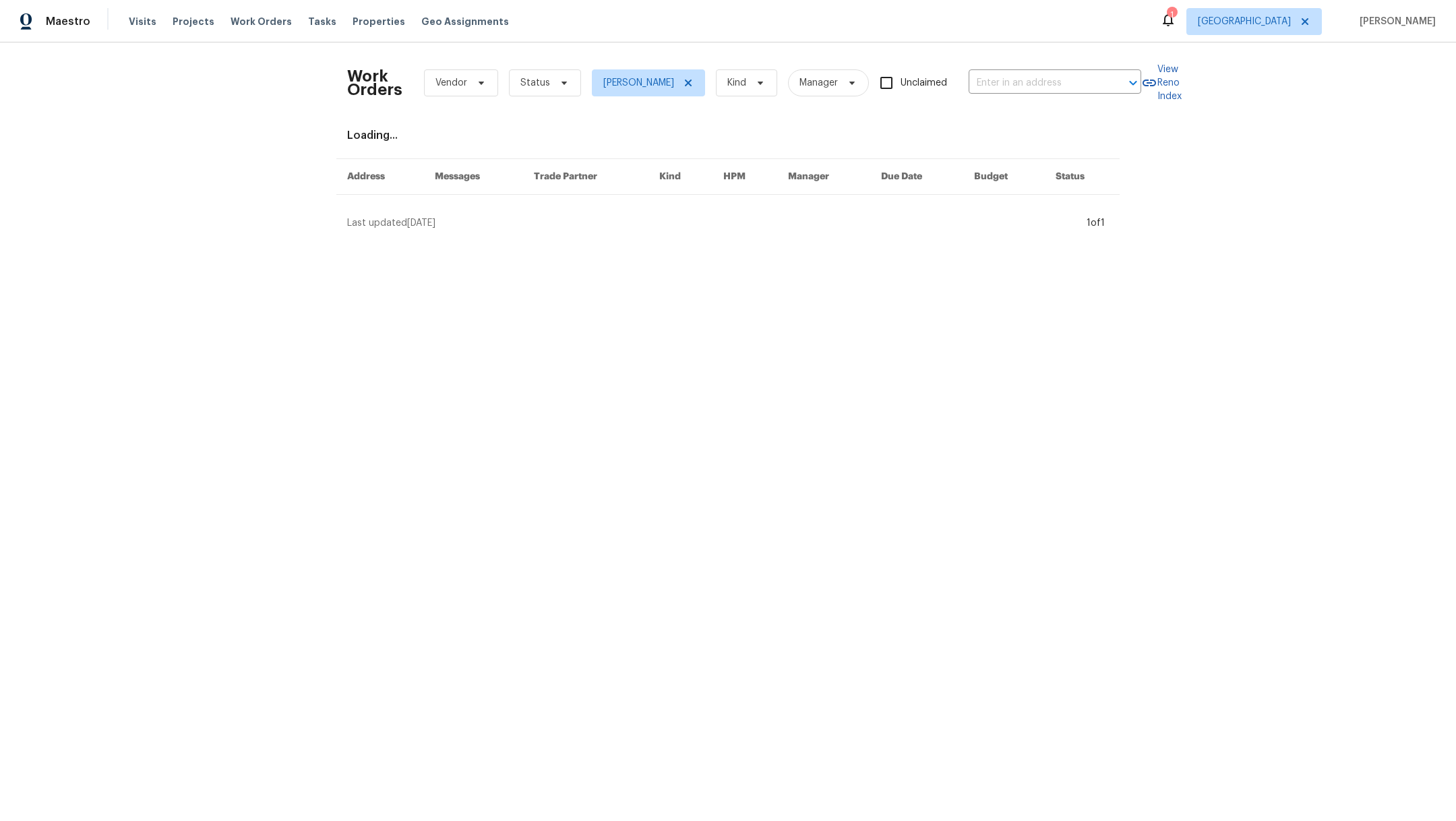
scroll to position [4, 0]
click at [521, 85] on span "Status" at bounding box center [535, 83] width 30 height 13
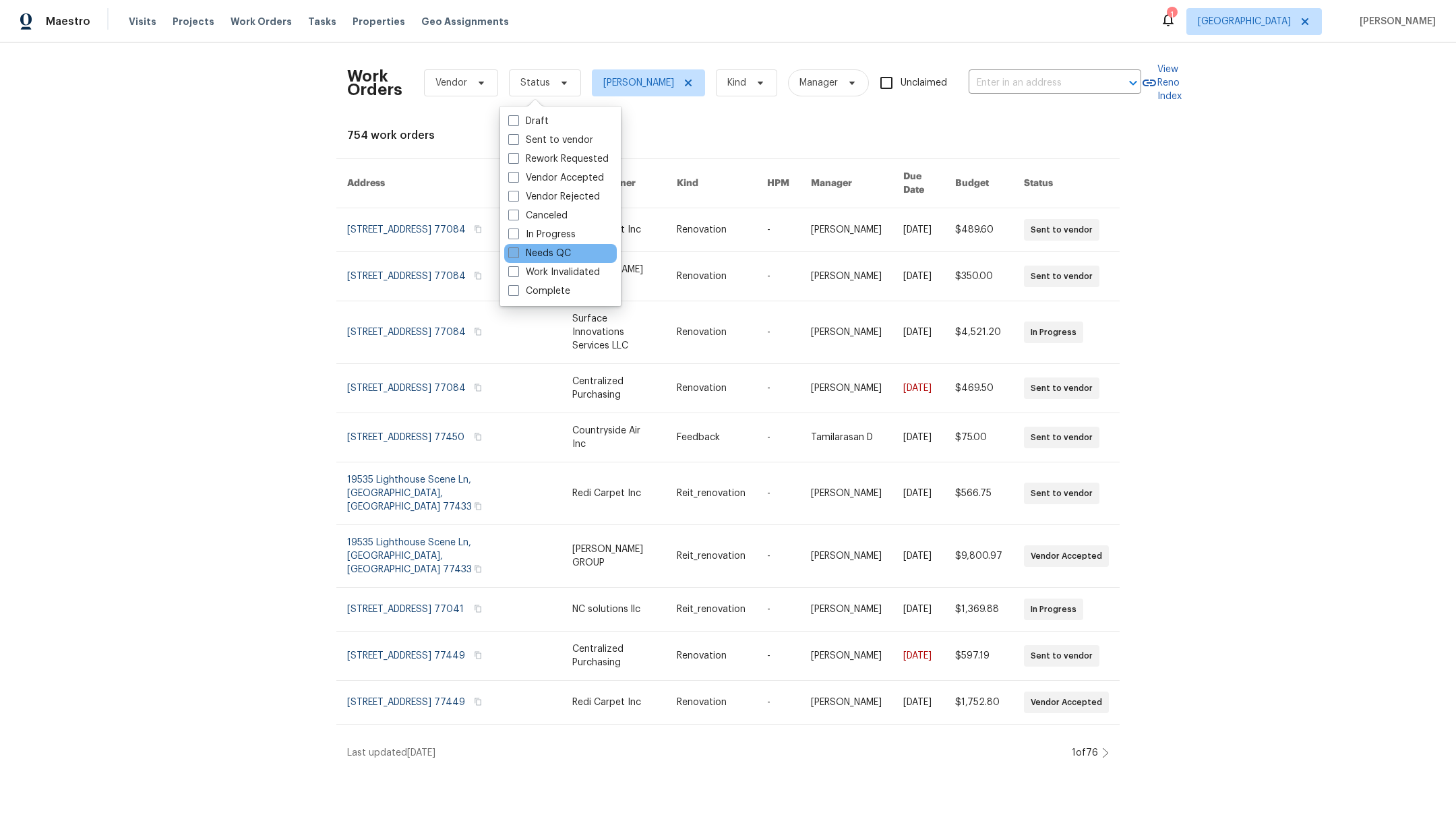
click at [515, 253] on span at bounding box center [513, 252] width 11 height 11
click at [515, 253] on input "Needs QC" at bounding box center [512, 251] width 9 height 9
checkbox input "true"
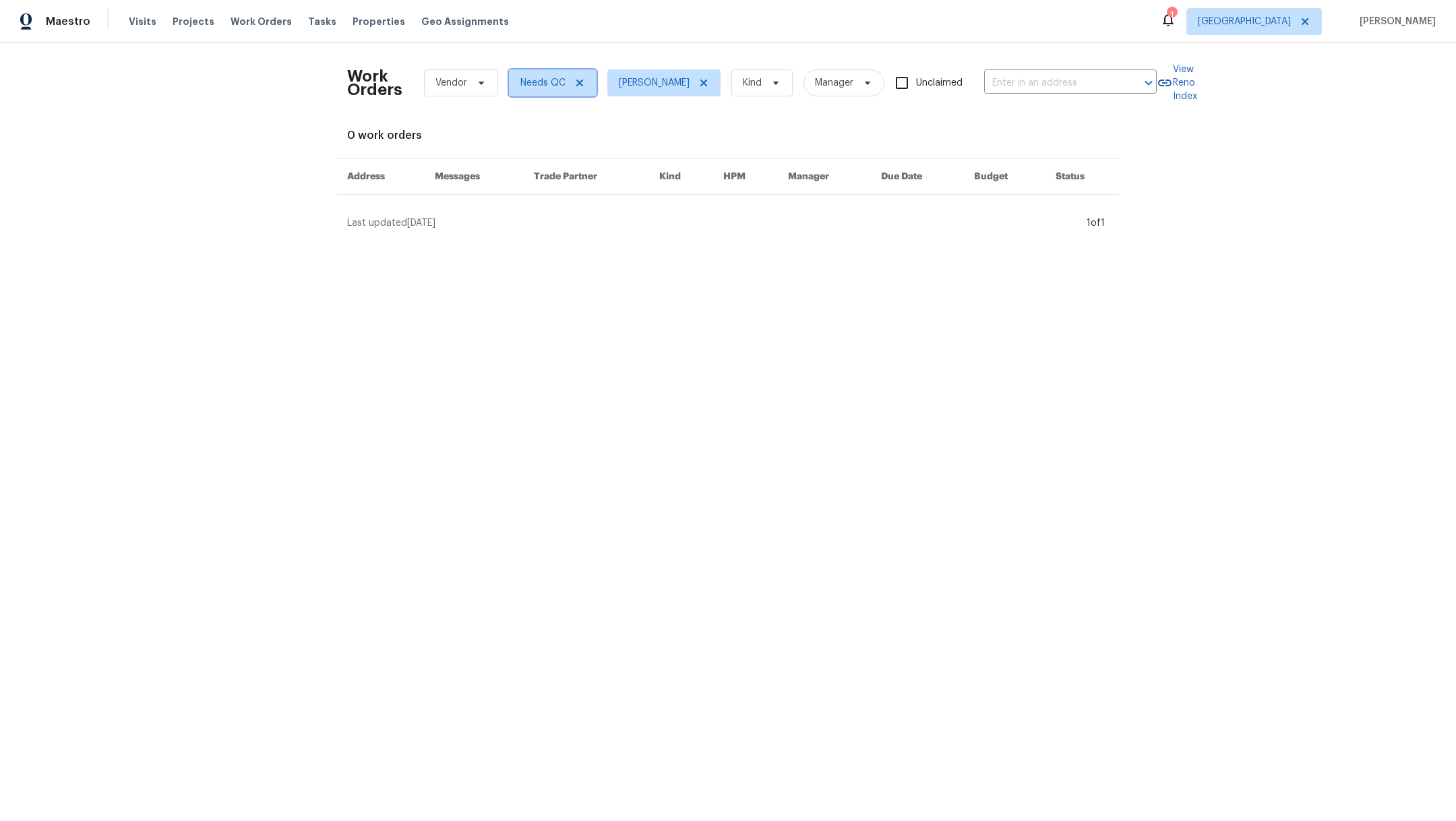
click at [576, 85] on icon at bounding box center [579, 82] width 7 height 7
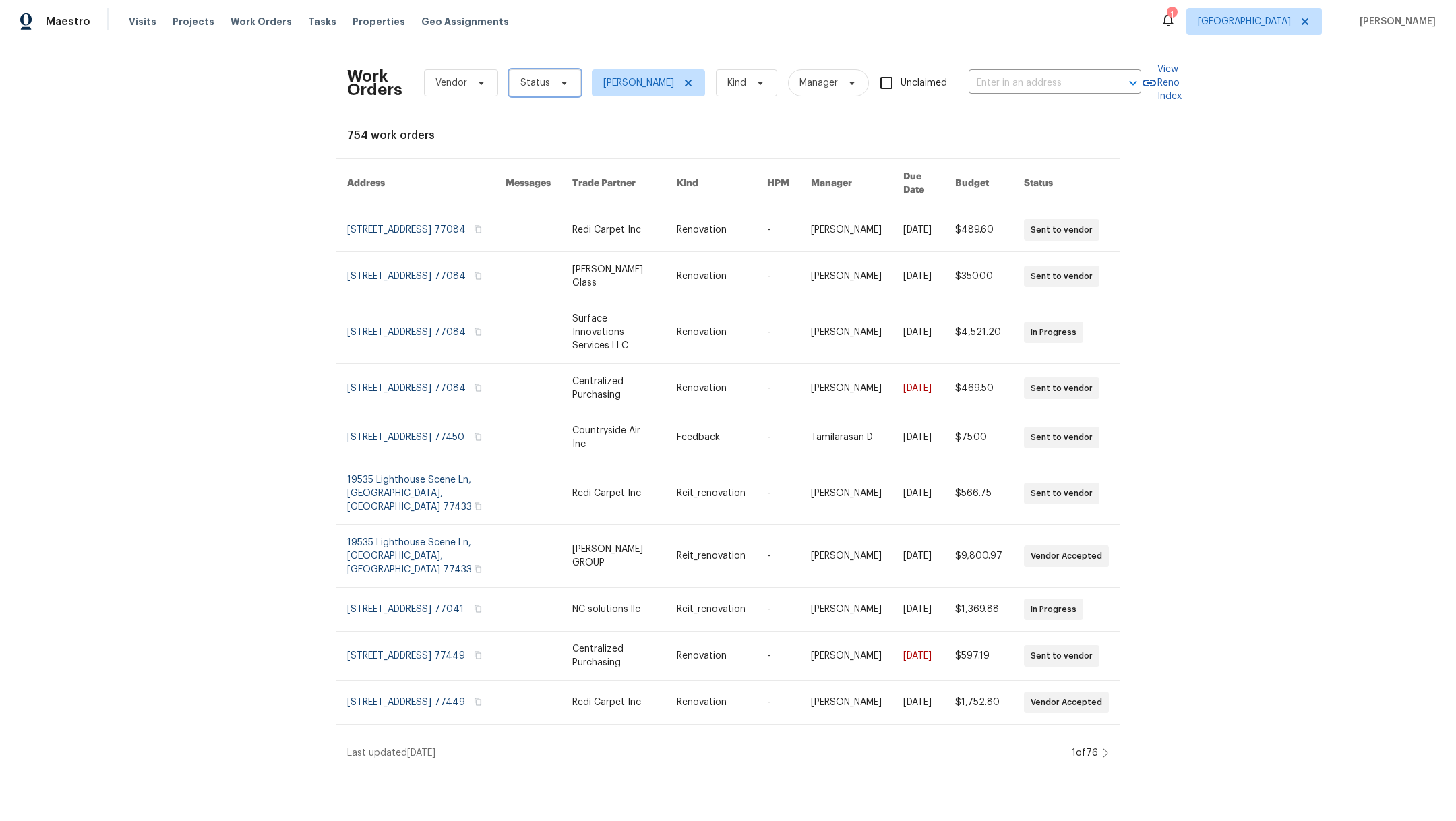
click at [529, 85] on span "Status" at bounding box center [535, 83] width 30 height 13
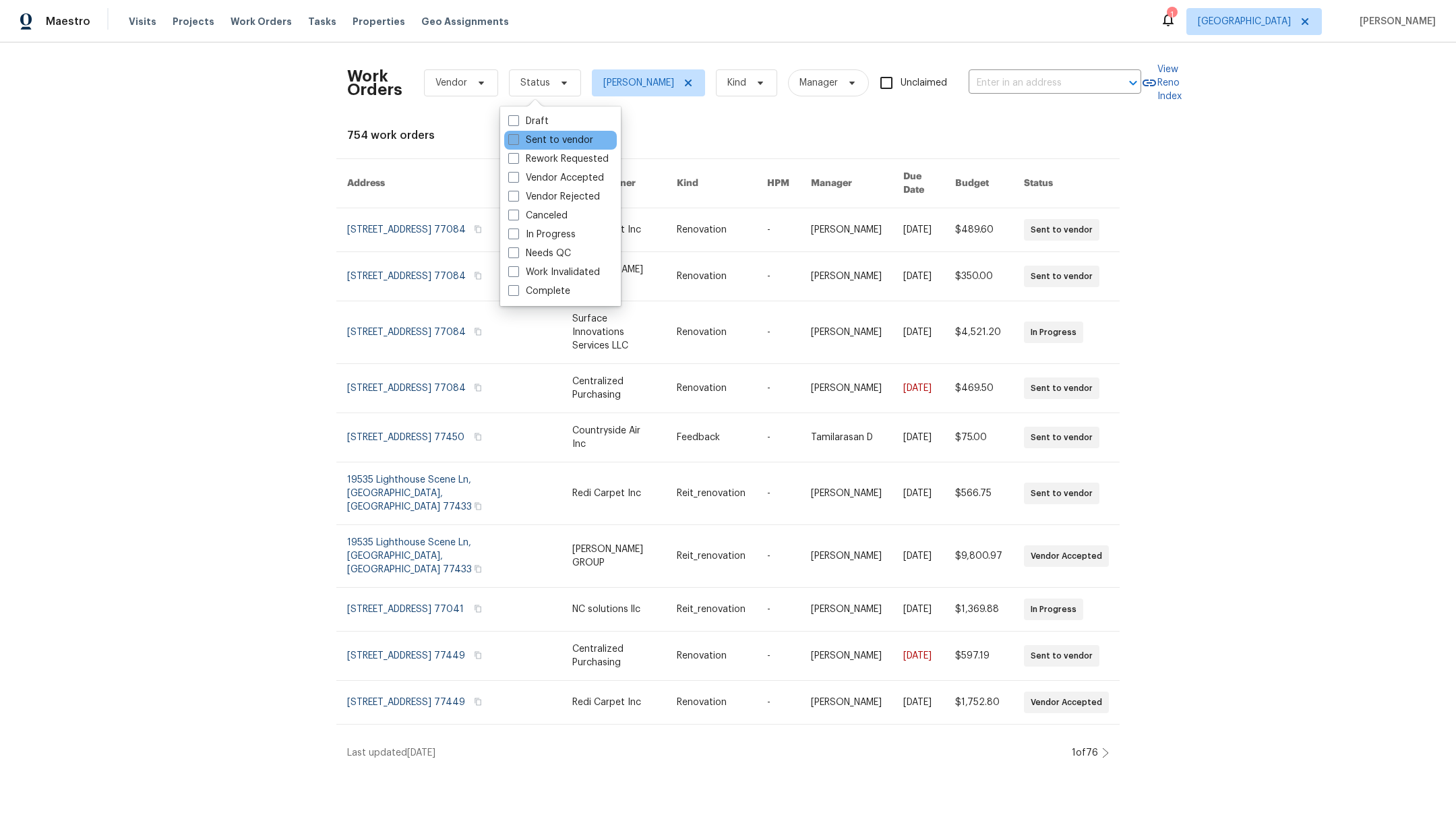
click at [512, 141] on span at bounding box center [513, 139] width 11 height 11
click at [512, 141] on input "Sent to vendor" at bounding box center [512, 137] width 9 height 9
checkbox input "true"
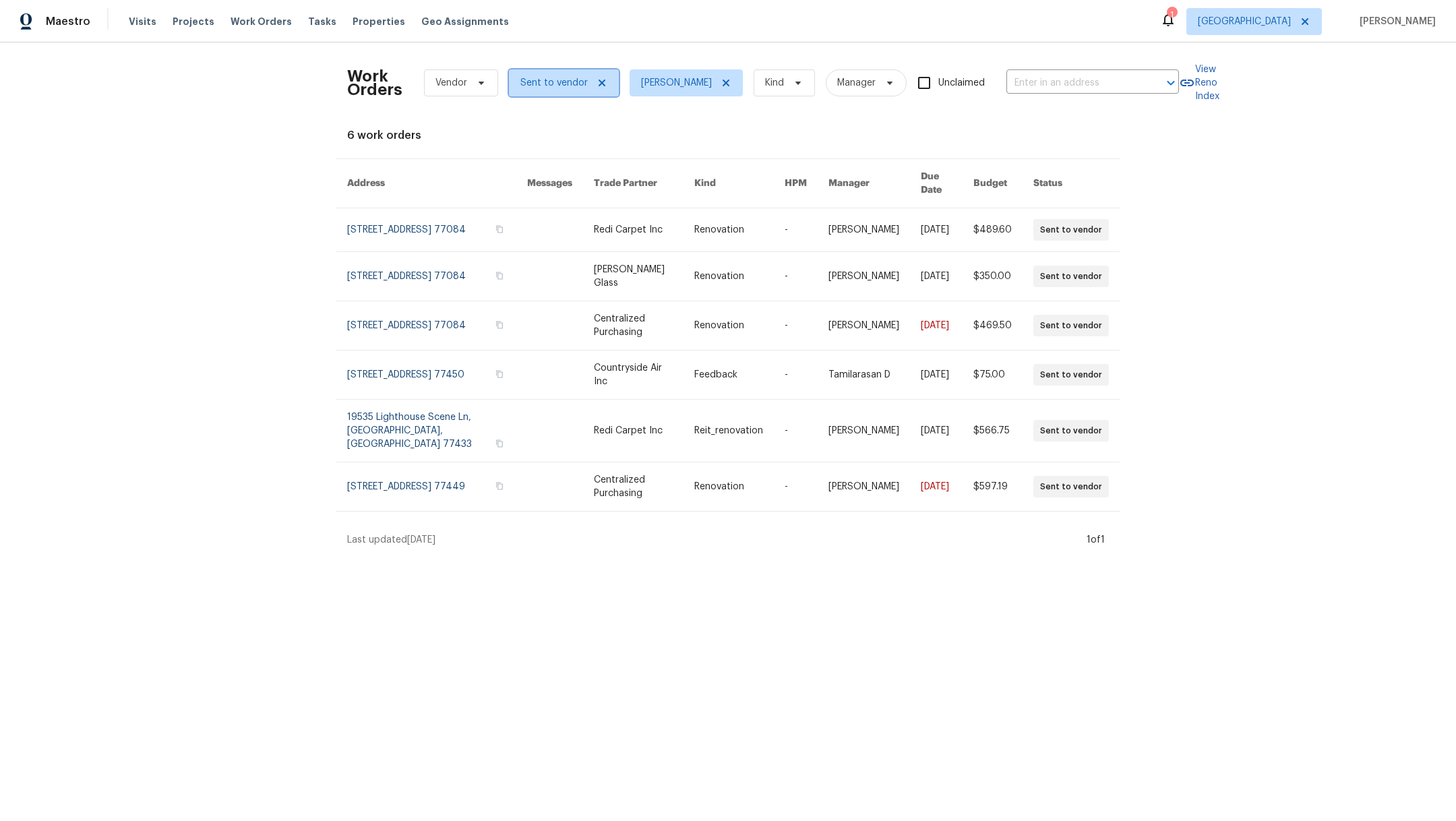
click at [525, 90] on span "Sent to vendor" at bounding box center [564, 83] width 110 height 27
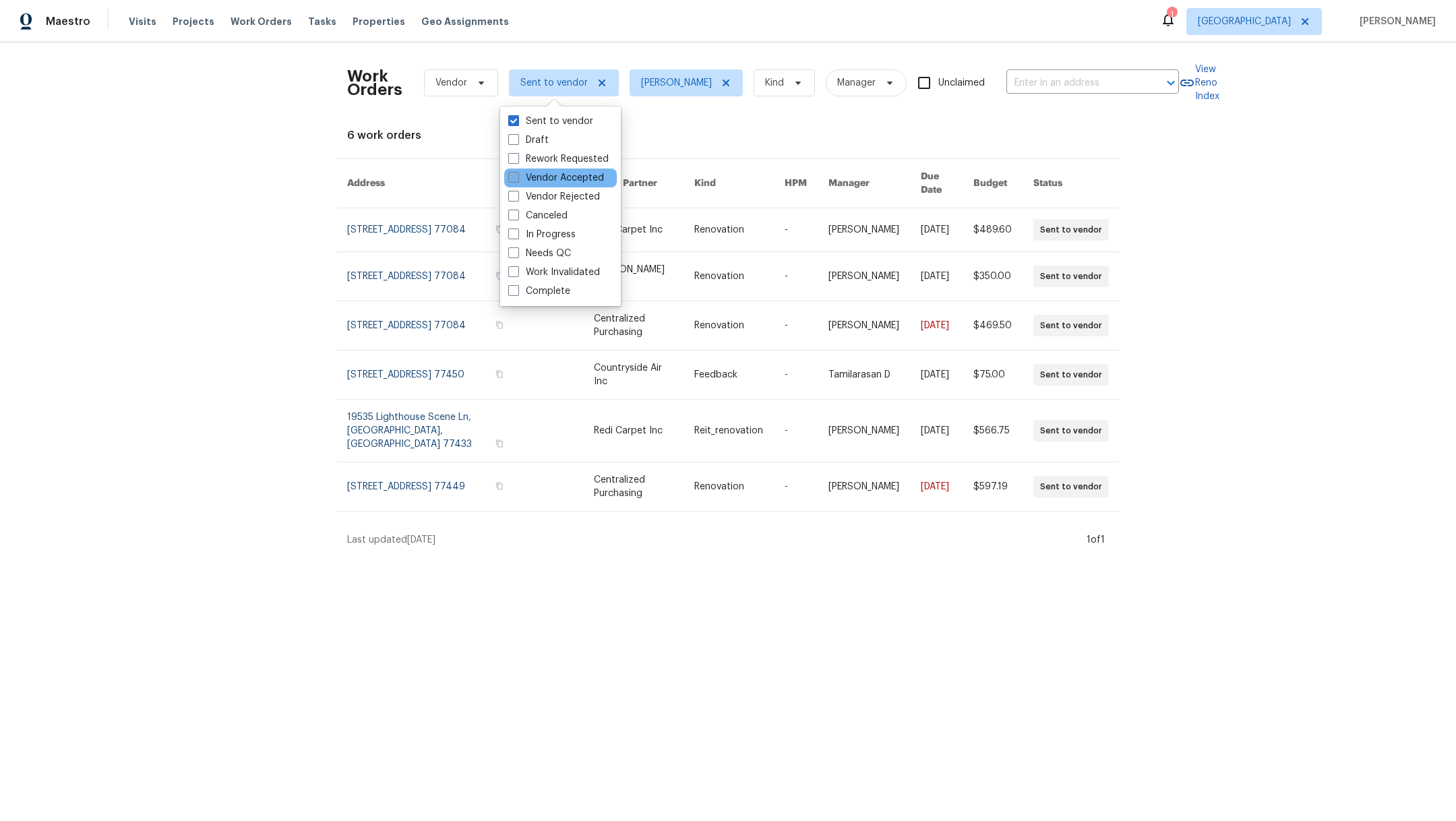
click at [516, 172] on span at bounding box center [513, 177] width 11 height 11
click at [516, 172] on input "Vendor Accepted" at bounding box center [512, 175] width 9 height 9
checkbox input "true"
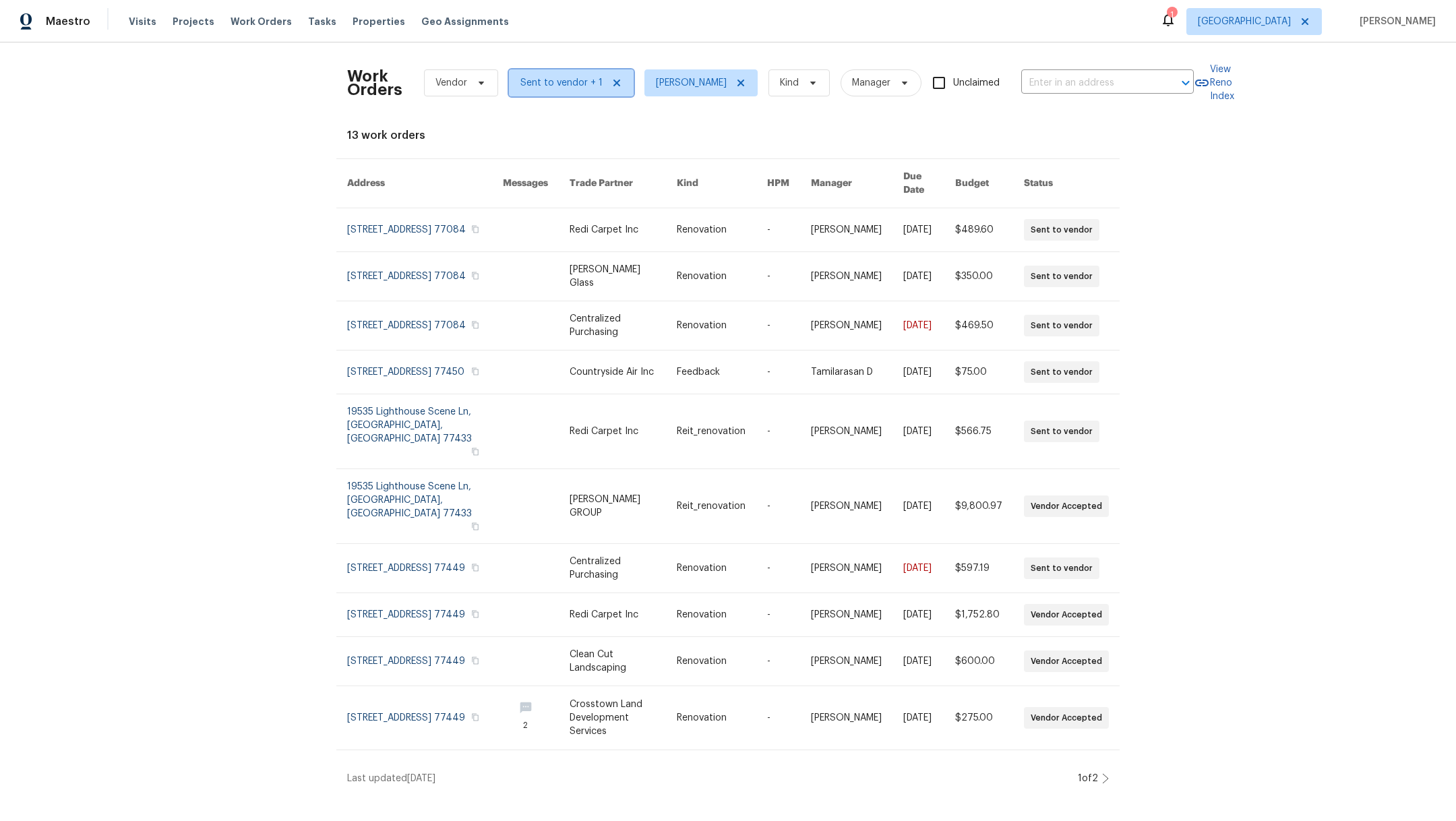
click at [532, 81] on span "Sent to vendor + 1" at bounding box center [562, 83] width 82 height 13
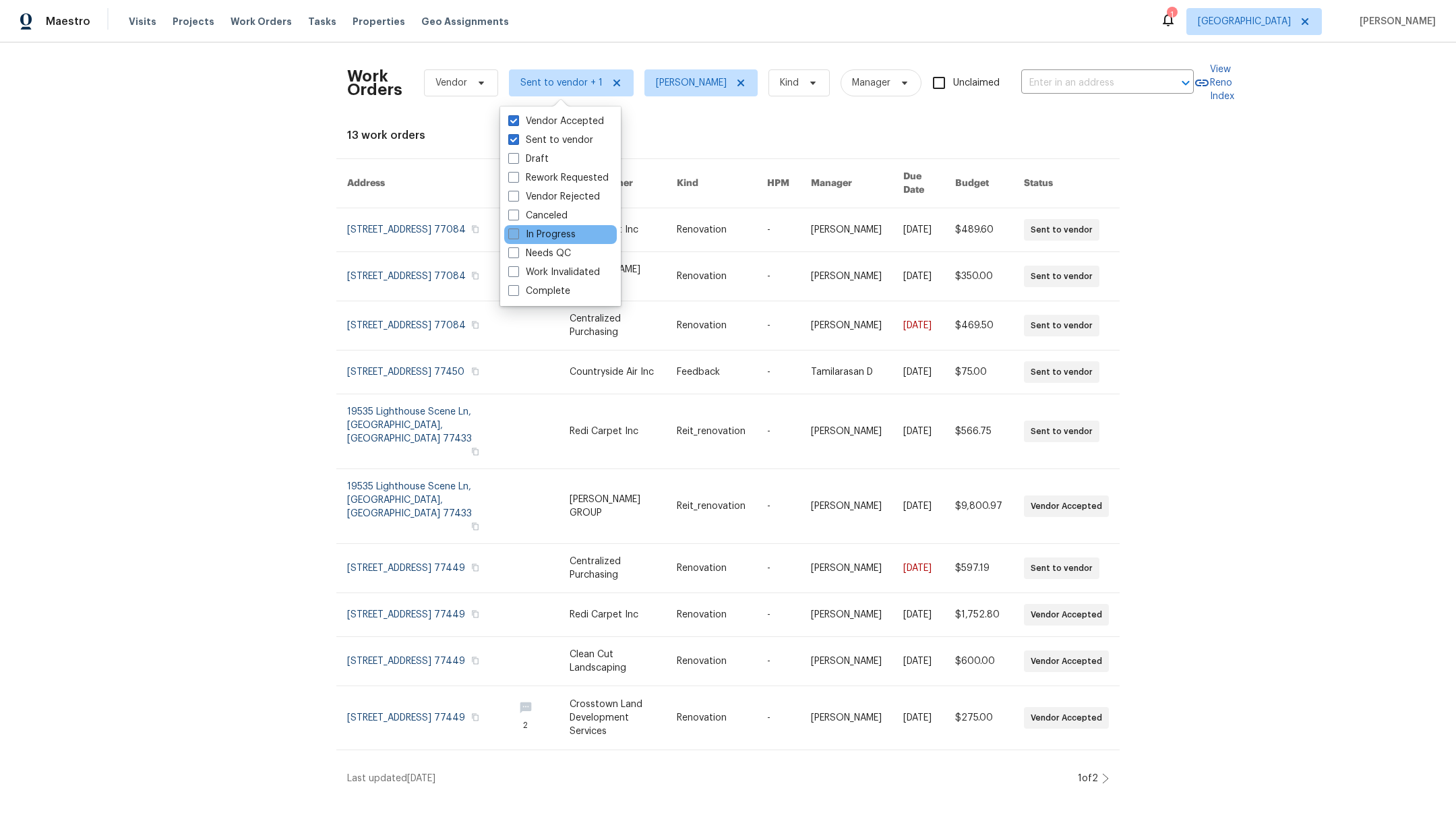
click at [513, 233] on span at bounding box center [513, 233] width 11 height 11
click at [513, 233] on input "In Progress" at bounding box center [512, 232] width 9 height 9
checkbox input "true"
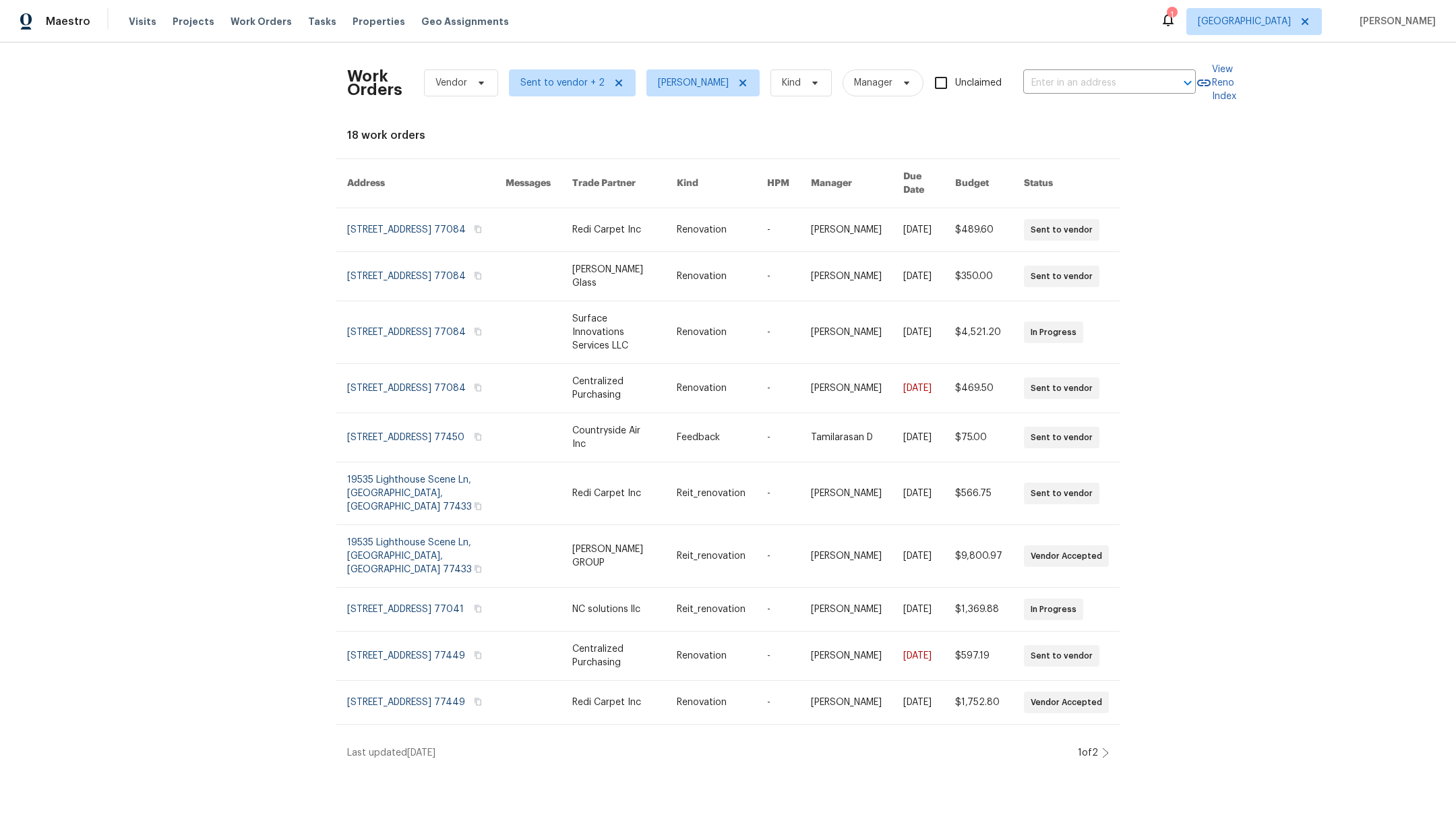
click at [1102, 747] on icon at bounding box center [1105, 752] width 7 height 11
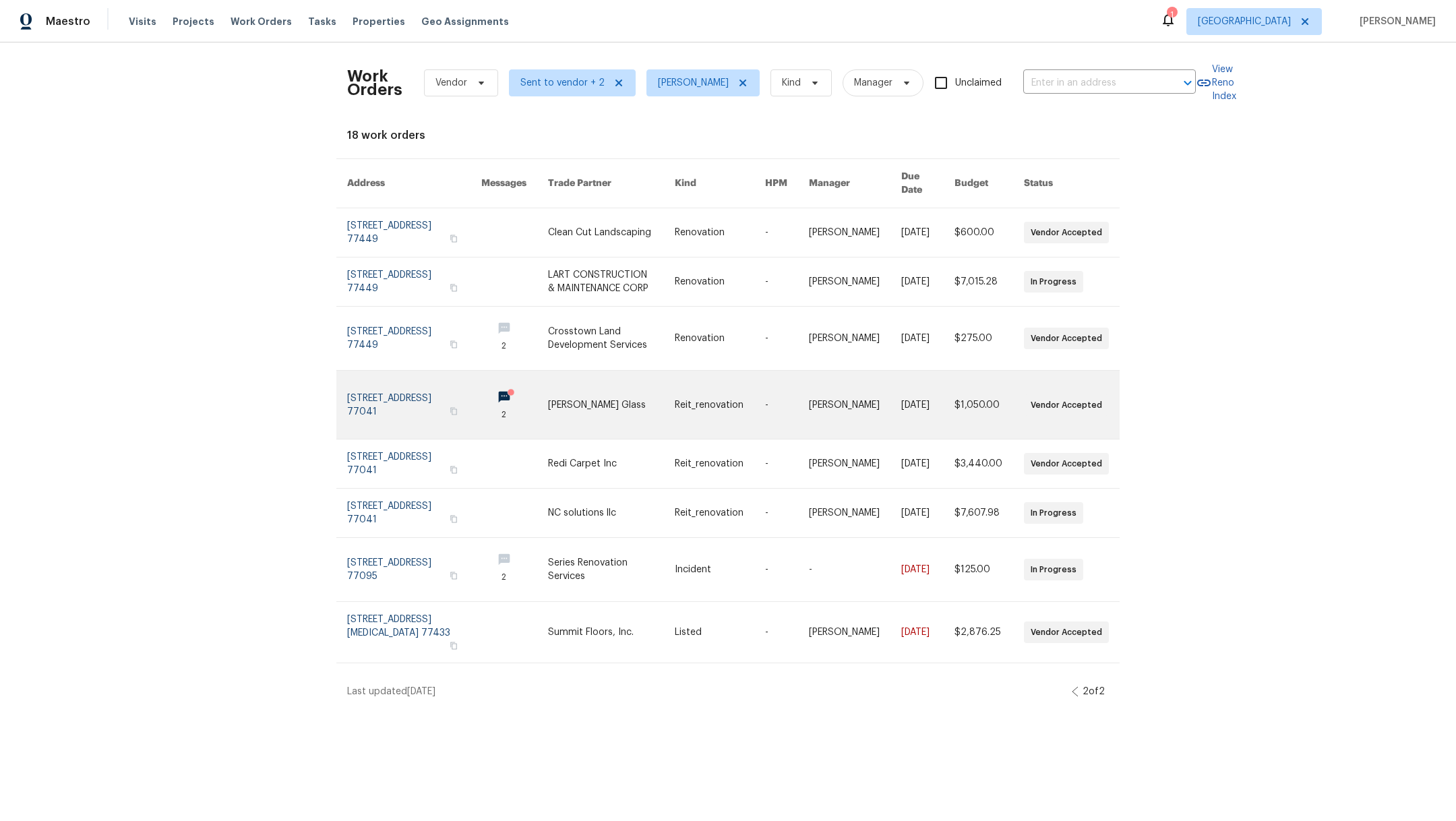
click at [388, 417] on link at bounding box center [414, 404] width 134 height 68
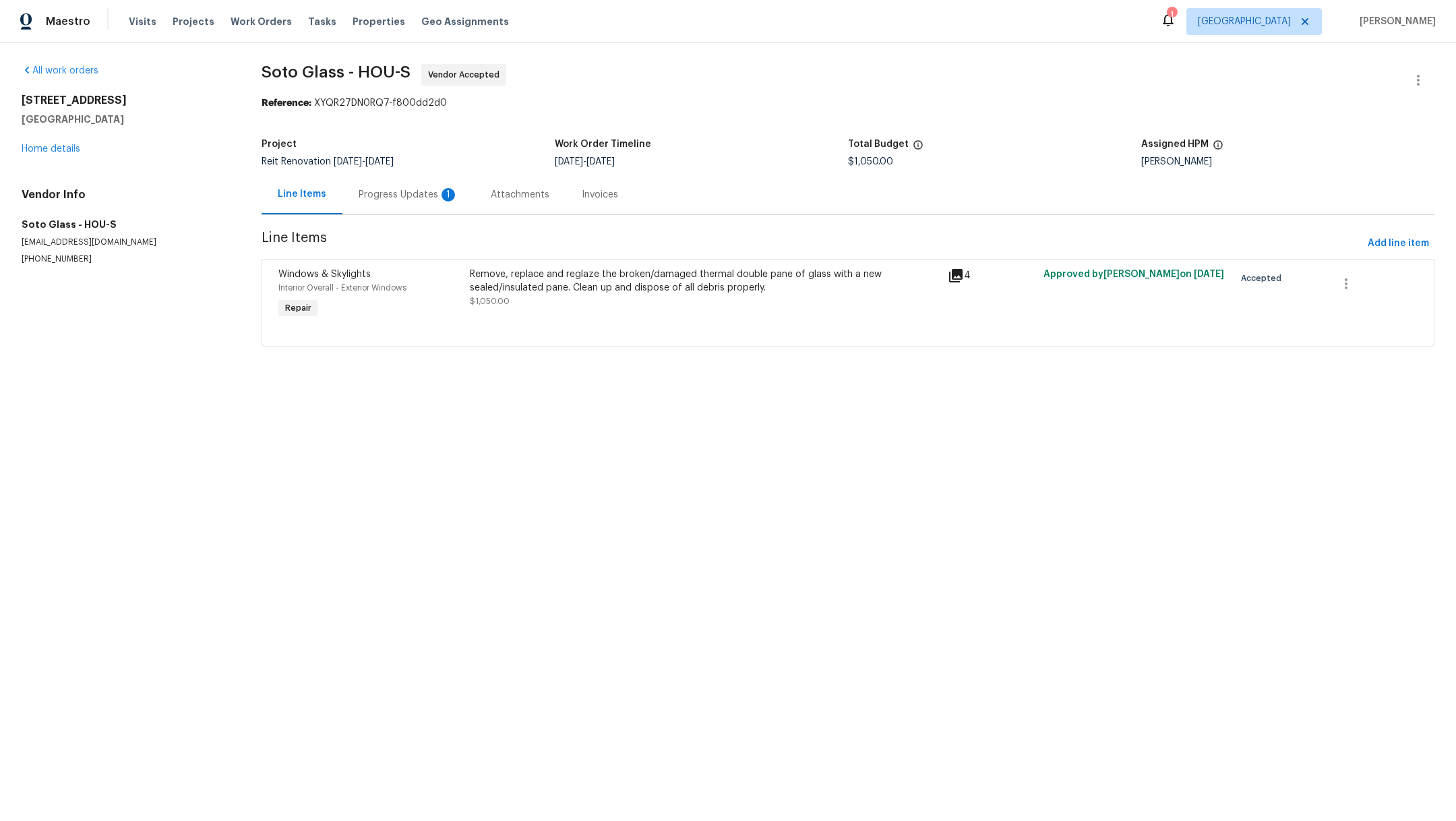
click at [395, 195] on div "Progress Updates 1" at bounding box center [409, 194] width 100 height 13
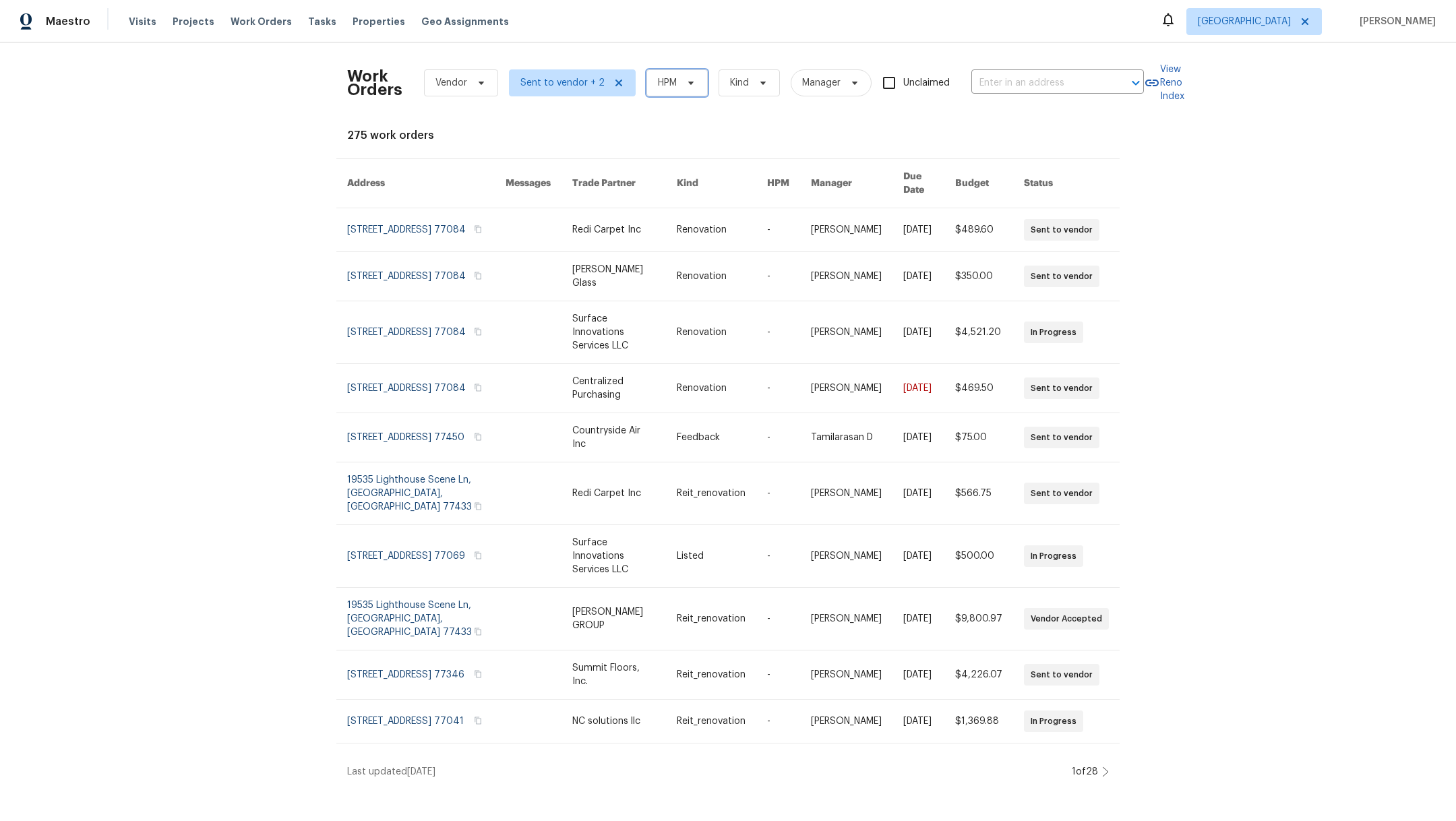
click at [664, 87] on span "HPM" at bounding box center [667, 83] width 19 height 13
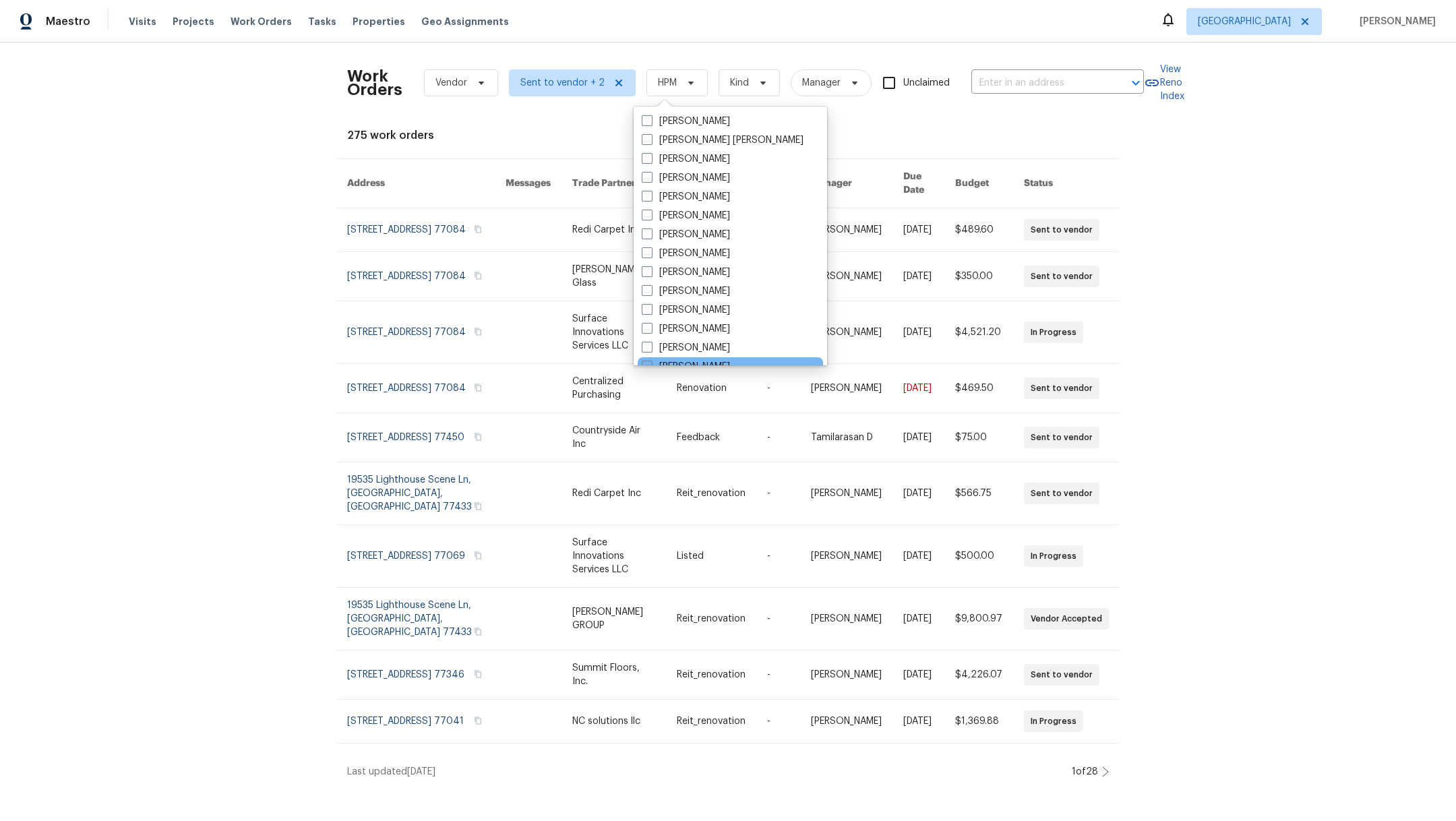
click at [648, 363] on span at bounding box center [646, 366] width 11 height 11
click at [648, 363] on input "[PERSON_NAME]" at bounding box center [645, 364] width 9 height 9
checkbox input "true"
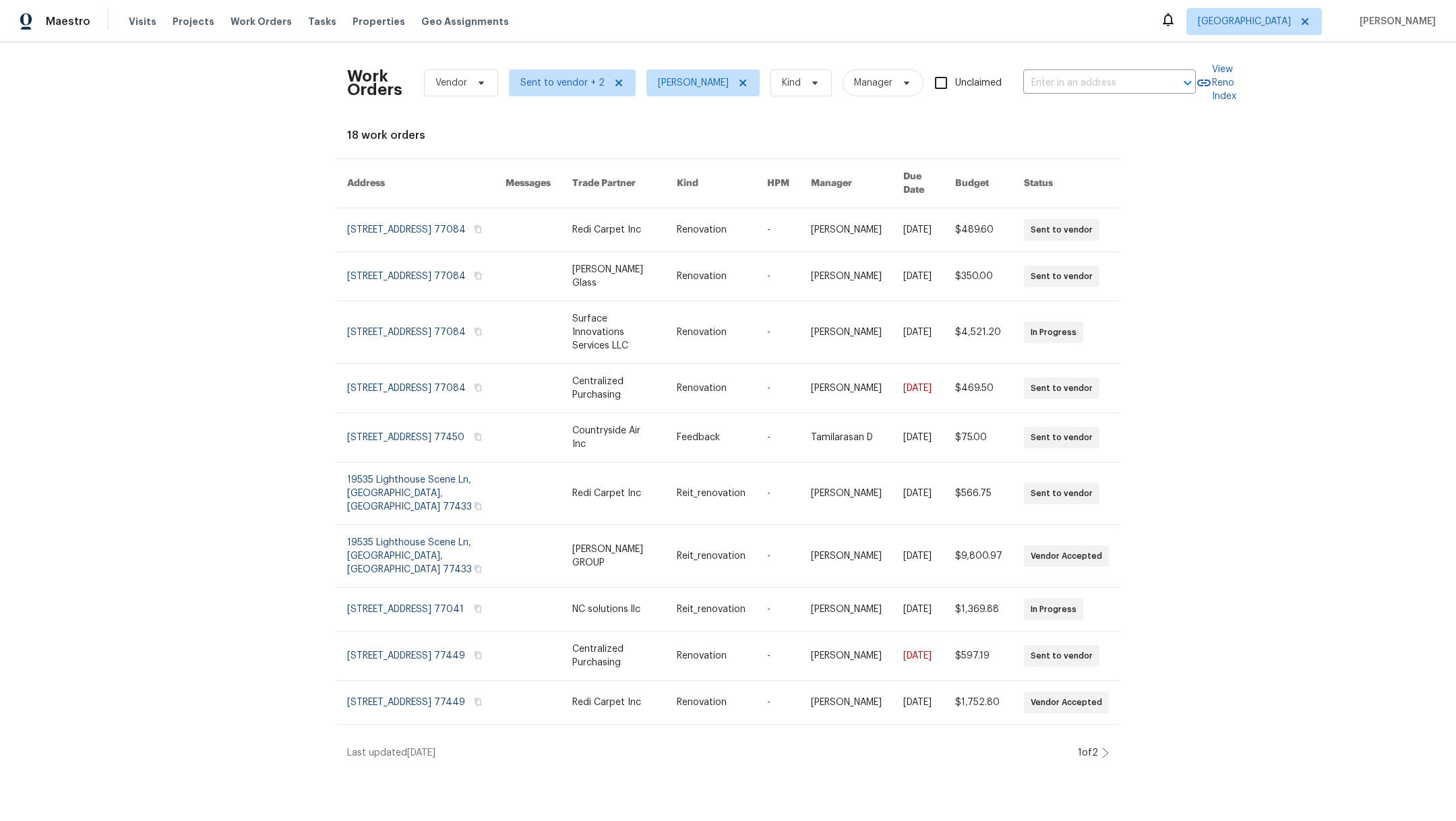
click at [1102, 747] on icon at bounding box center [1105, 752] width 7 height 11
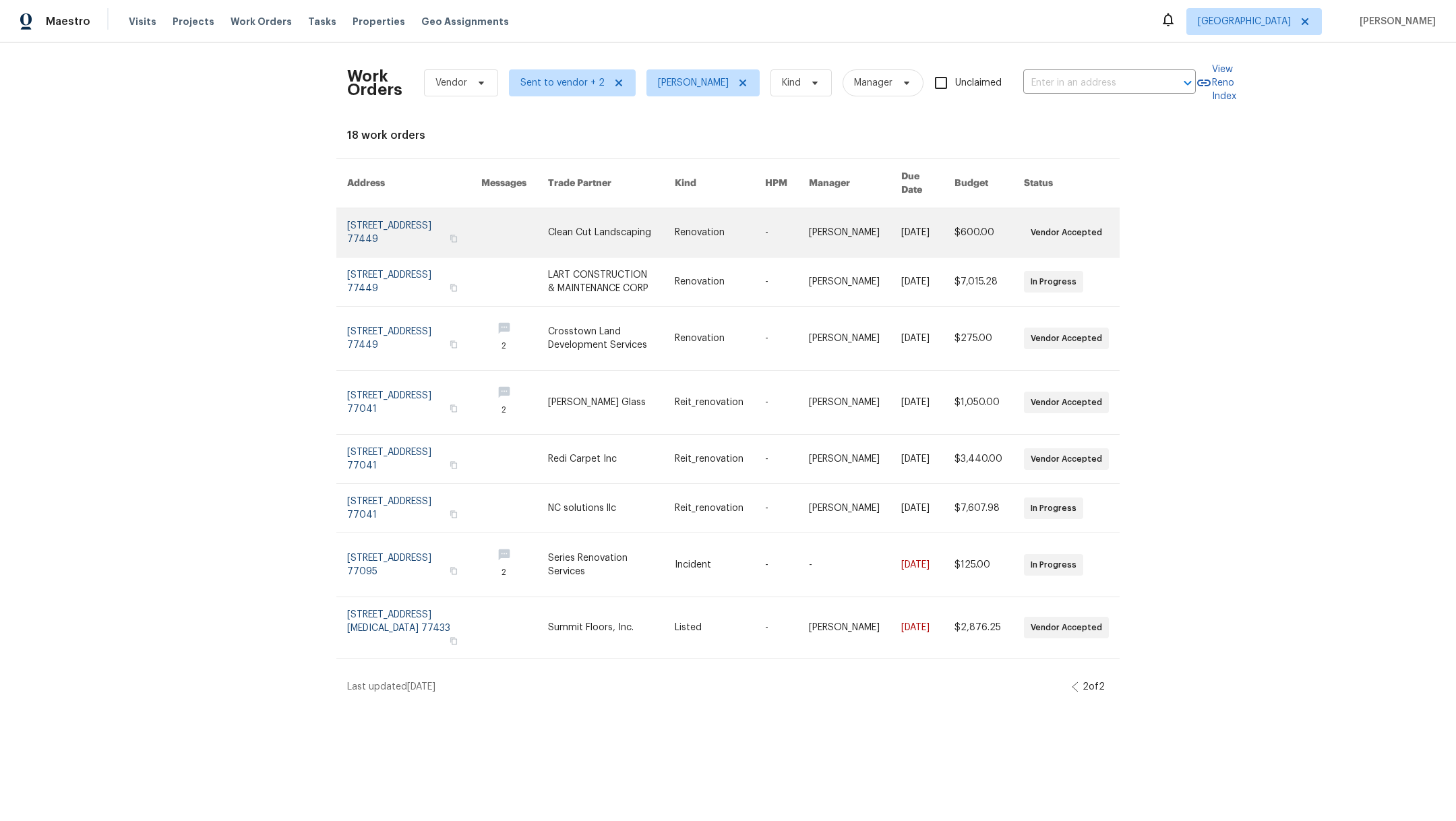
click at [379, 222] on link at bounding box center [414, 233] width 134 height 49
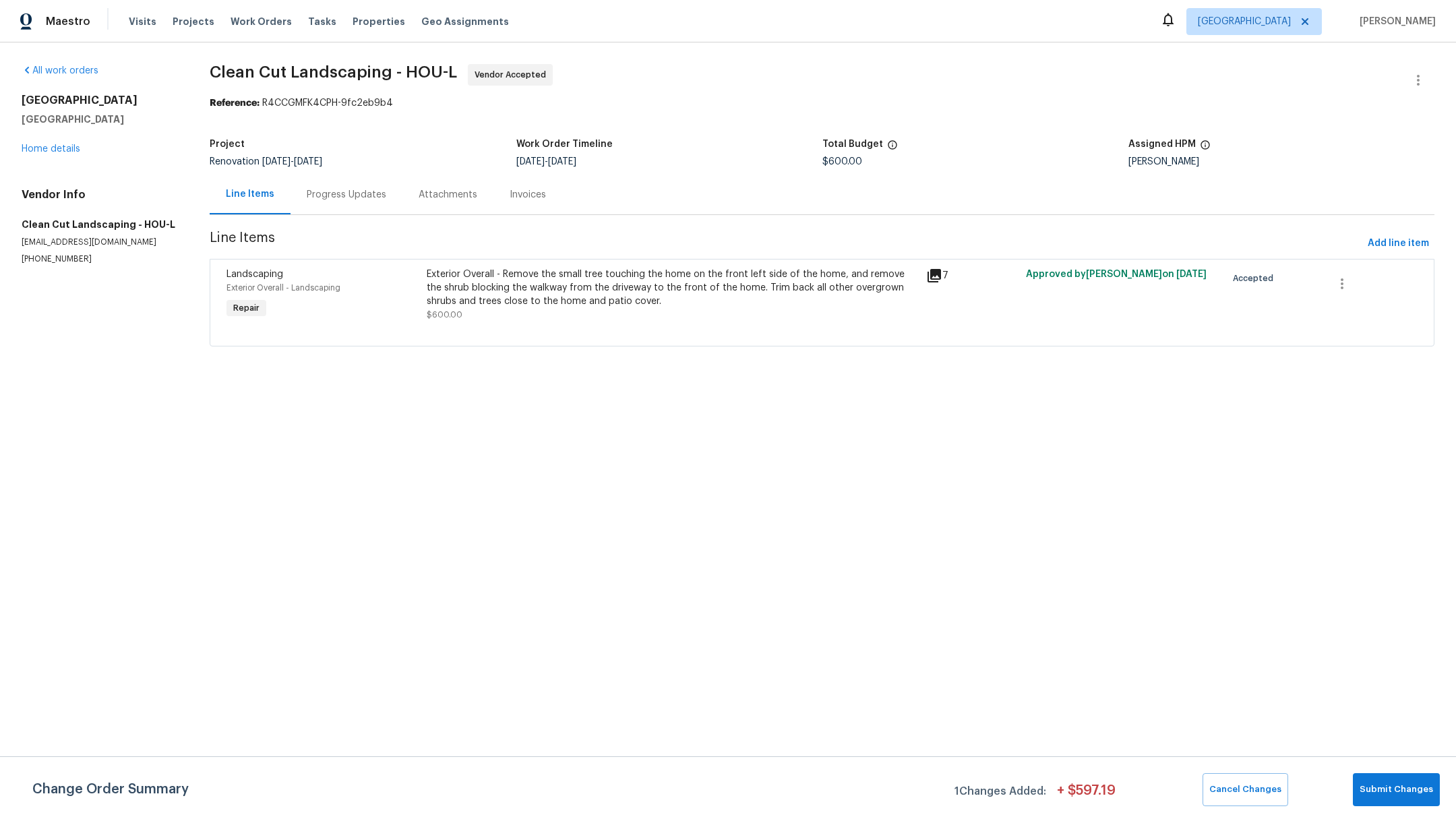
click at [672, 309] on div "Exterior Overall - Remove the small tree touching the home on the front left si…" at bounding box center [672, 295] width 491 height 54
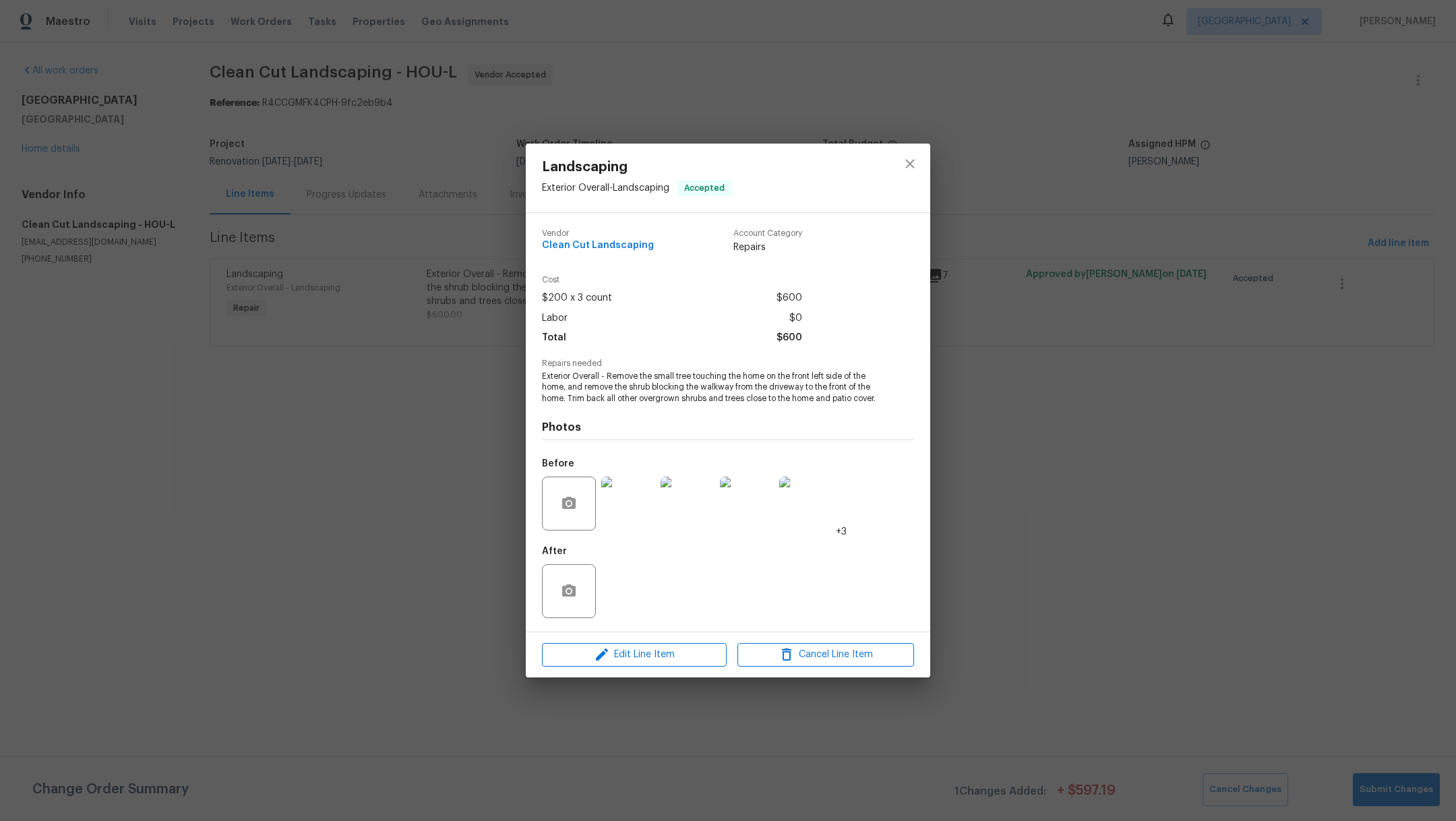
click at [632, 516] on img at bounding box center [628, 503] width 54 height 54
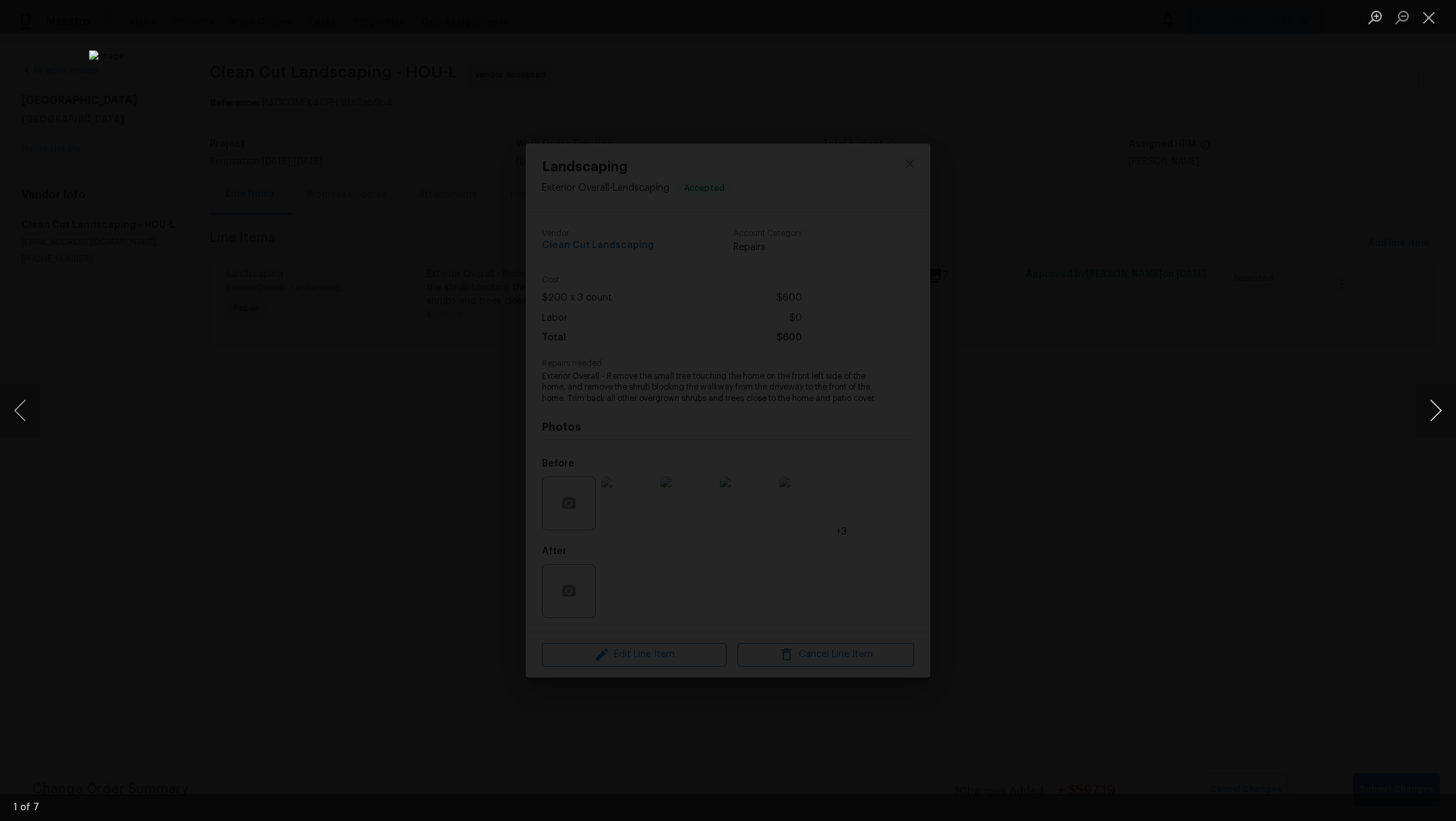
click at [1444, 411] on button "Next image" at bounding box center [1436, 410] width 40 height 54
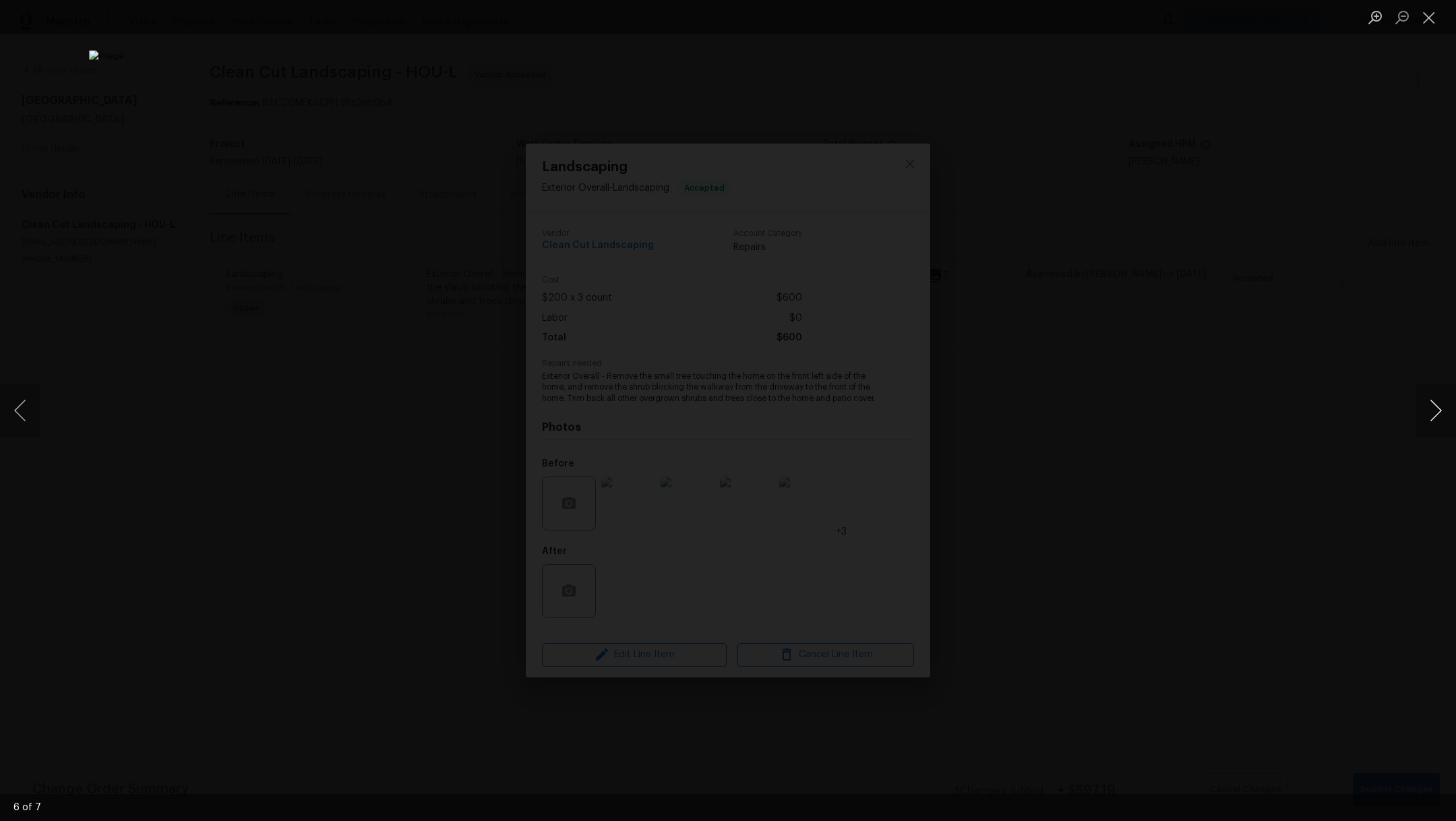
click at [1444, 411] on button "Next image" at bounding box center [1436, 410] width 40 height 54
click at [1429, 24] on button "Close lightbox" at bounding box center [1429, 17] width 27 height 24
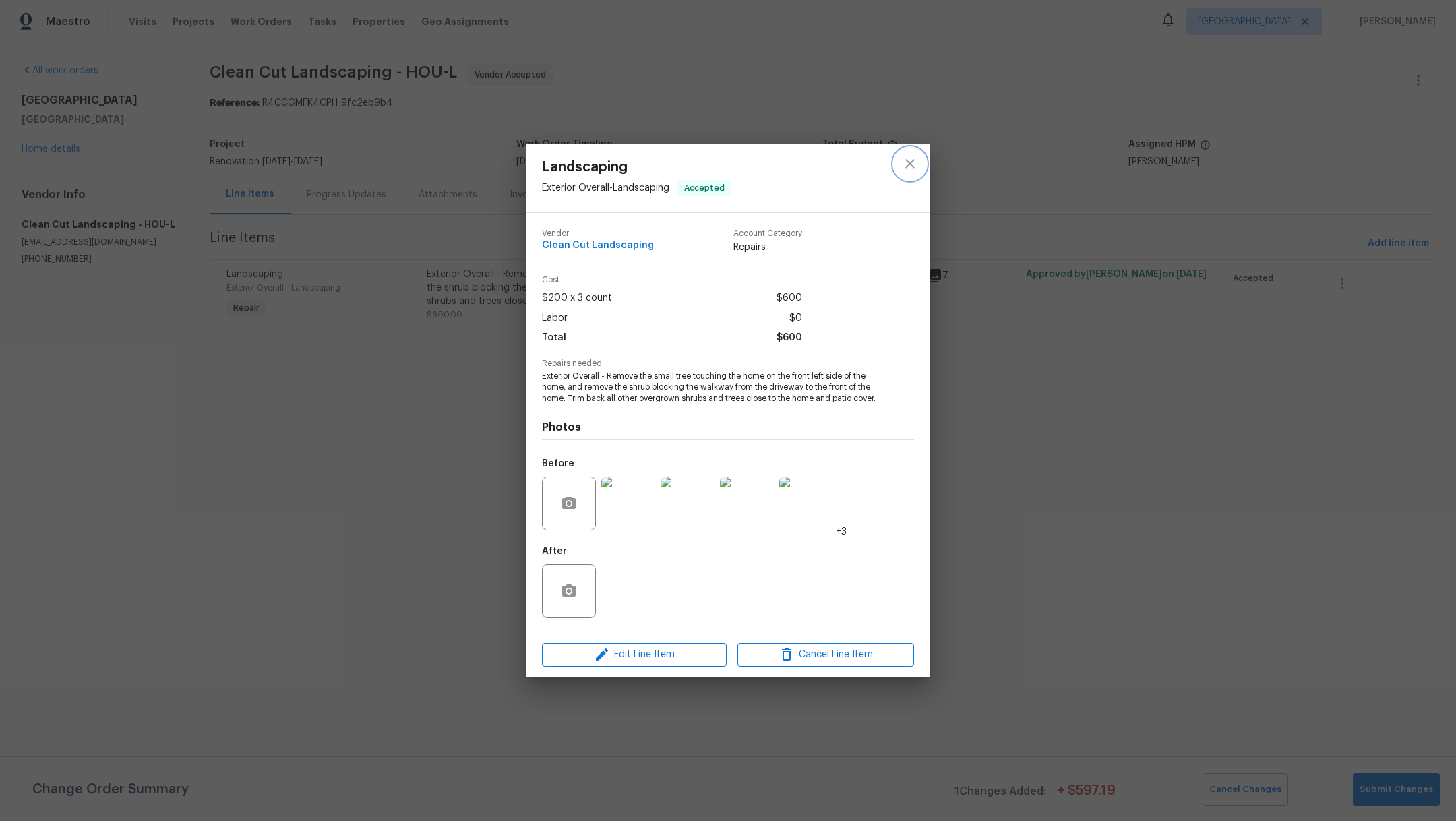
click at [910, 160] on icon "close" at bounding box center [909, 164] width 9 height 9
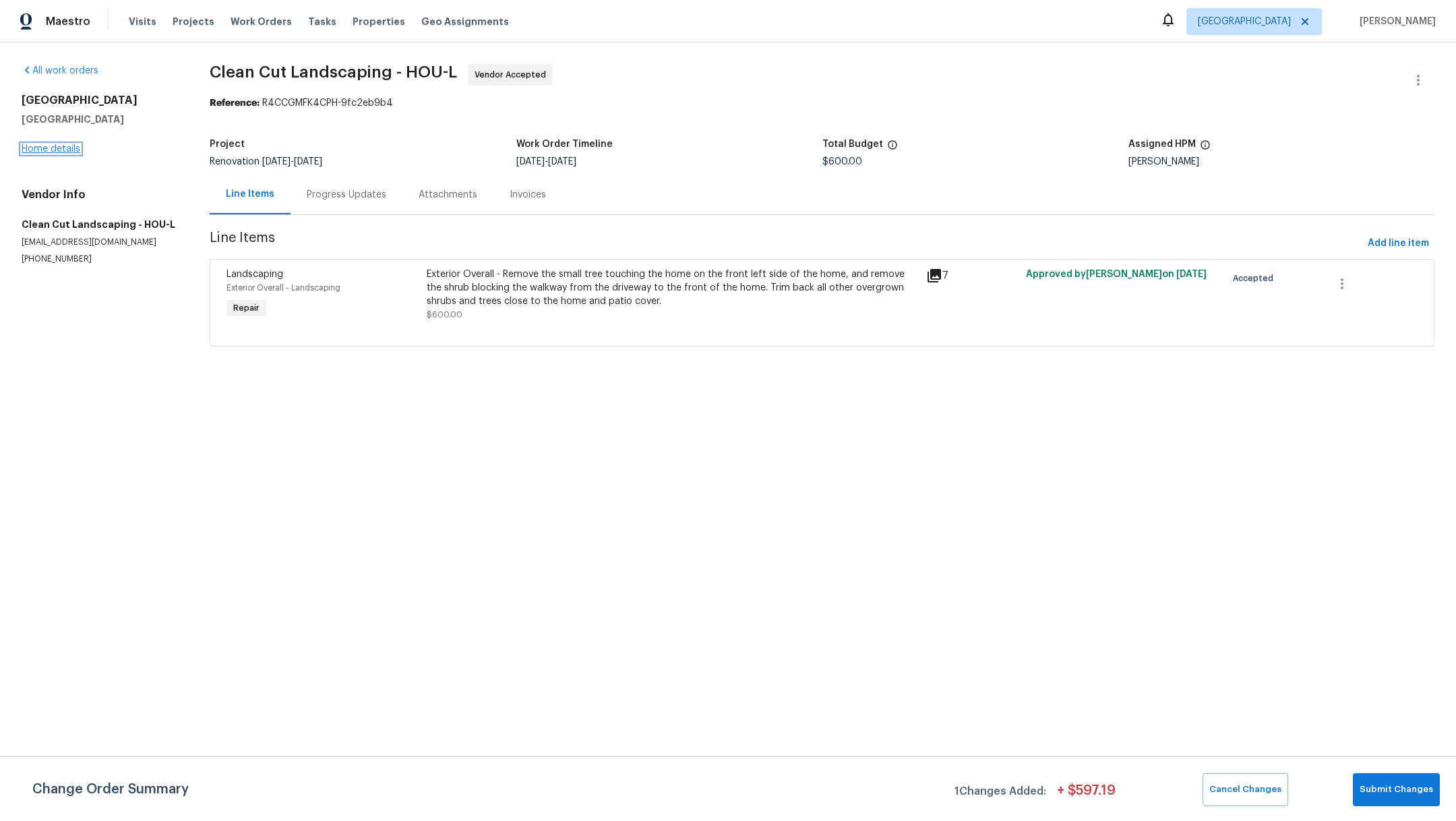
click at [72, 146] on link "Home details" at bounding box center [51, 149] width 58 height 10
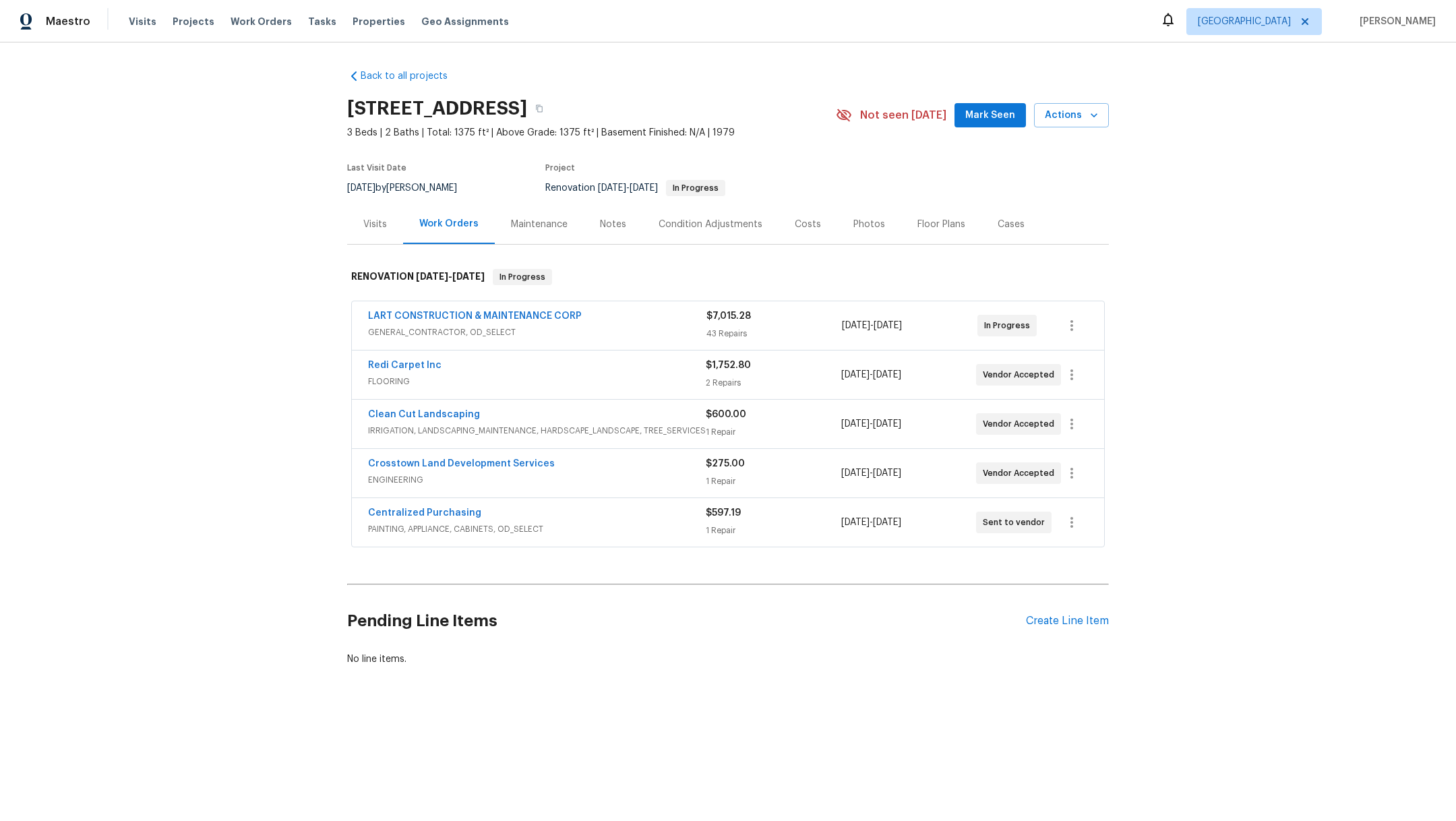
click at [604, 230] on div "Notes" at bounding box center [613, 224] width 26 height 13
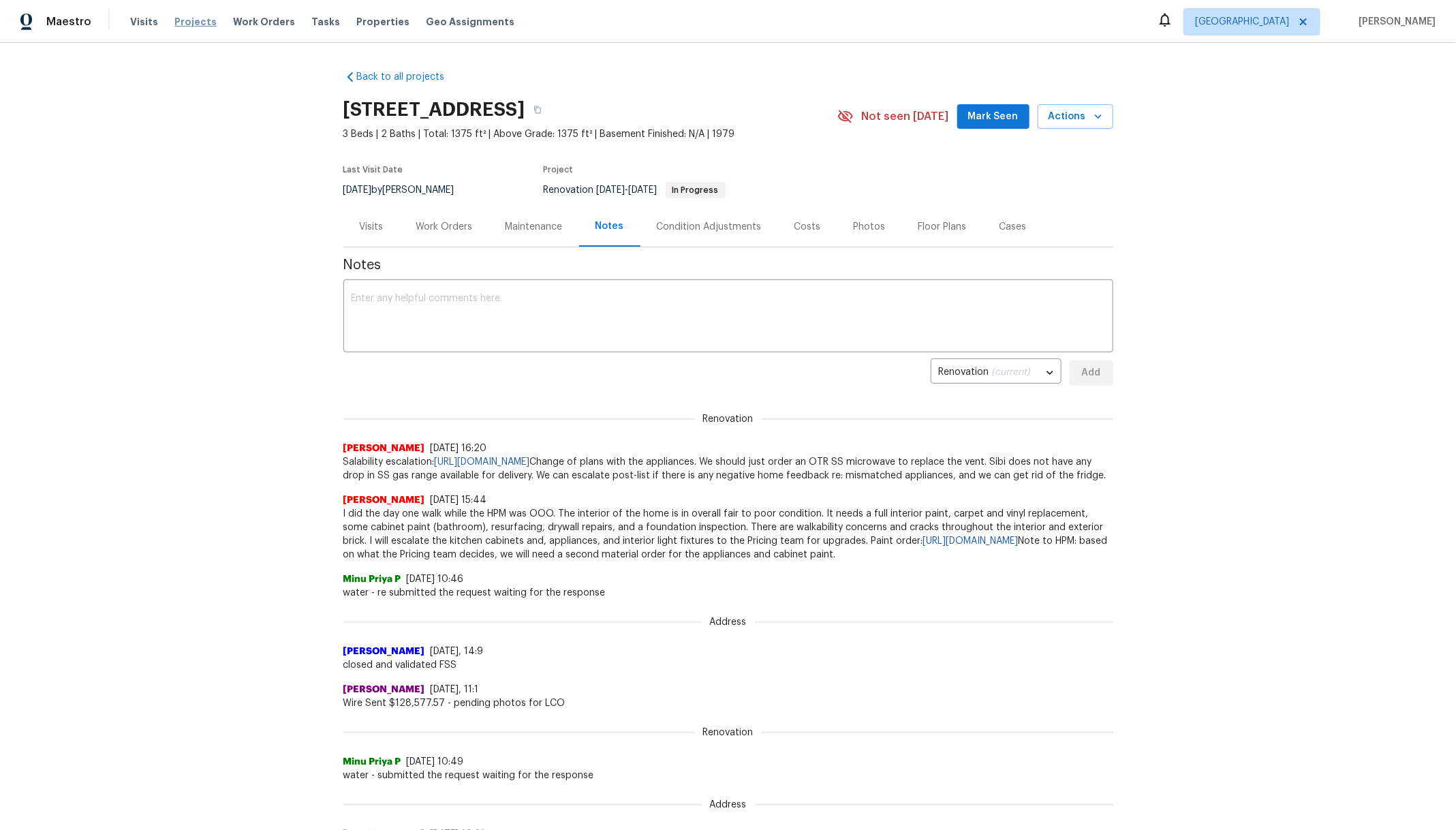
click at [195, 22] on span "Projects" at bounding box center [195, 21] width 43 height 14
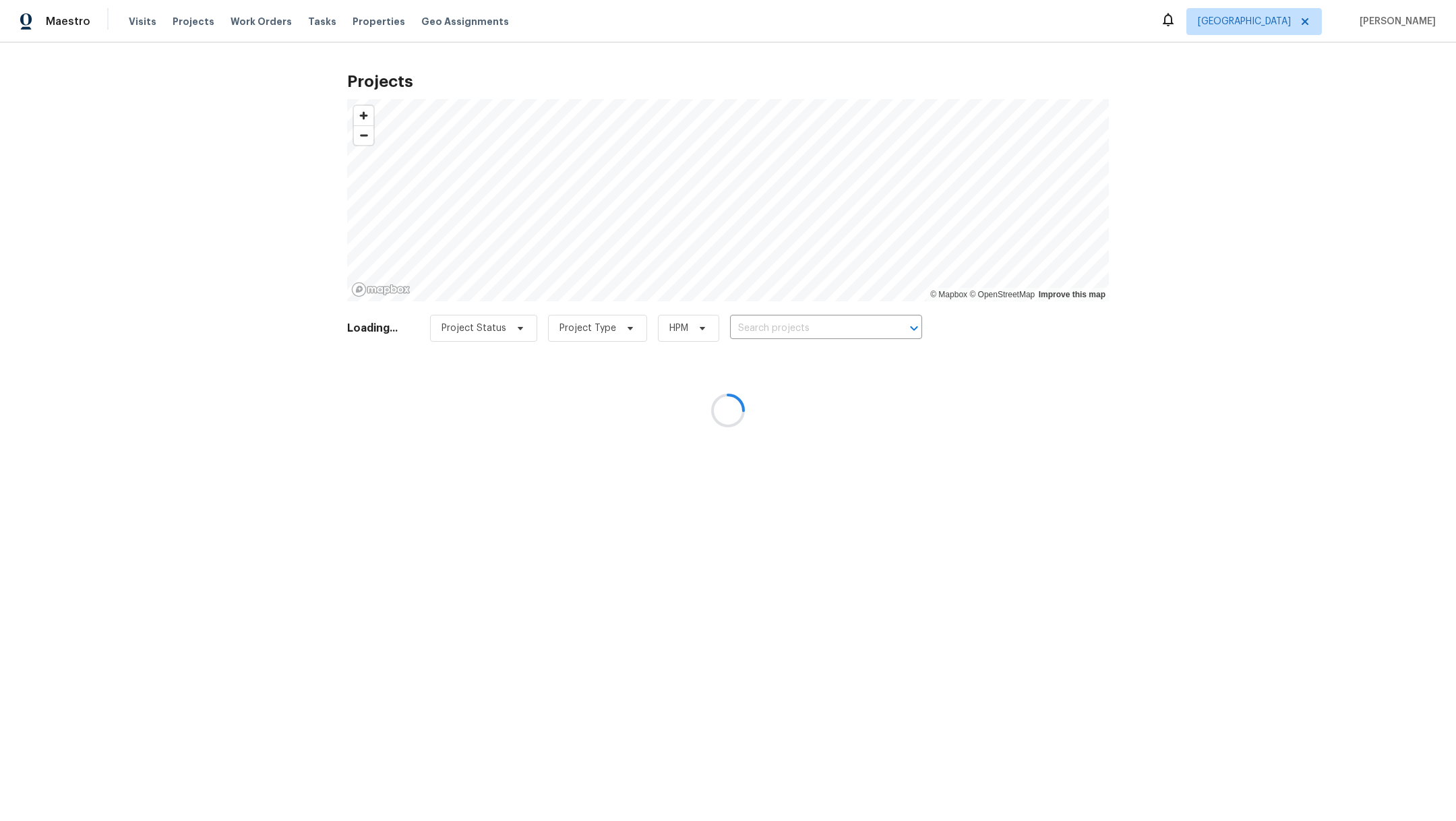
click at [750, 328] on div at bounding box center [728, 410] width 1456 height 821
click at [773, 333] on div at bounding box center [728, 410] width 1456 height 821
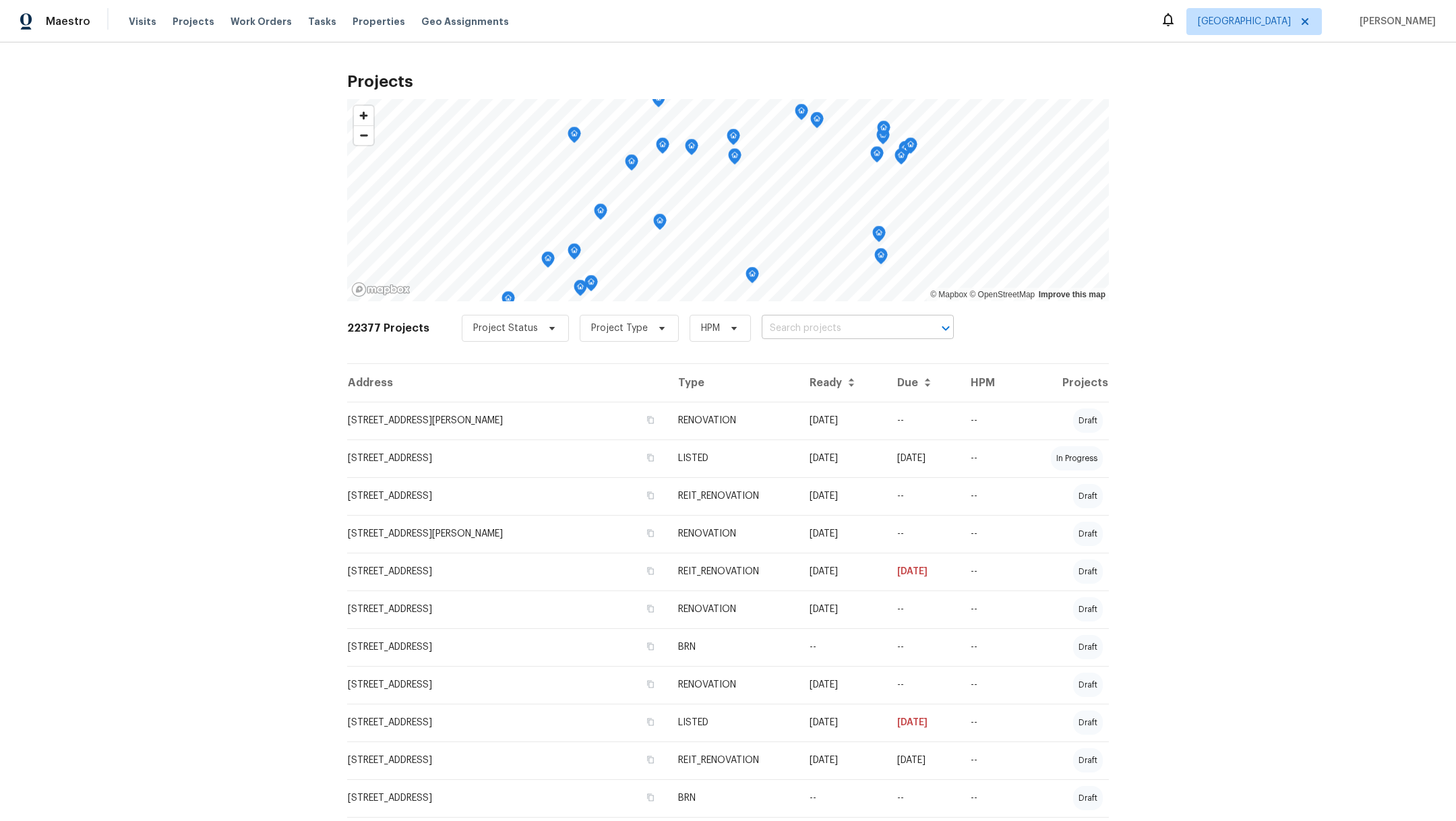
click at [773, 332] on input "text" at bounding box center [839, 328] width 154 height 21
type input "18810"
click at [787, 390] on li "[STREET_ADDRESS]" at bounding box center [842, 379] width 197 height 22
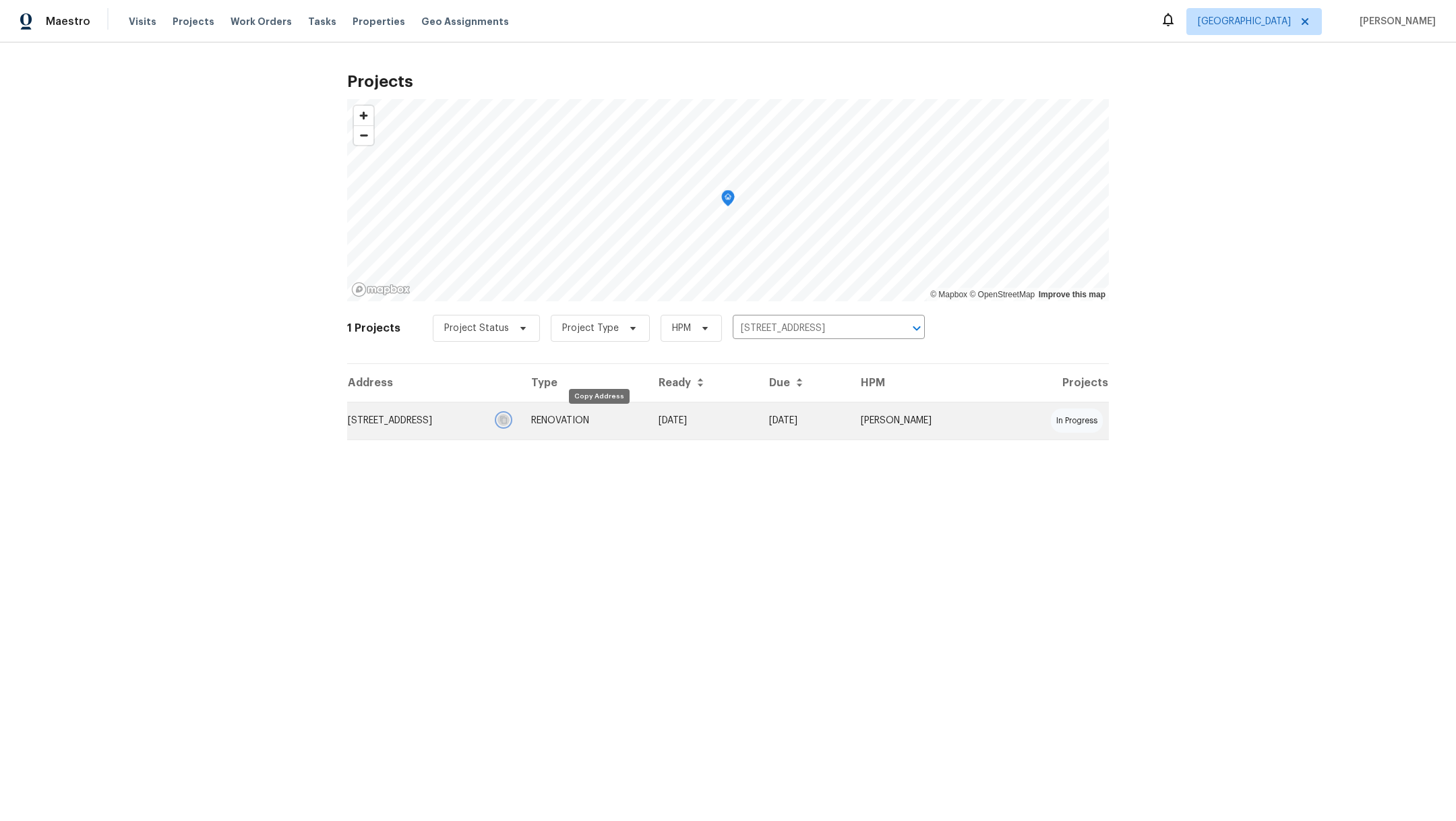
click at [507, 418] on icon "button" at bounding box center [503, 420] width 7 height 8
